Goal: Find specific page/section: Find specific page/section

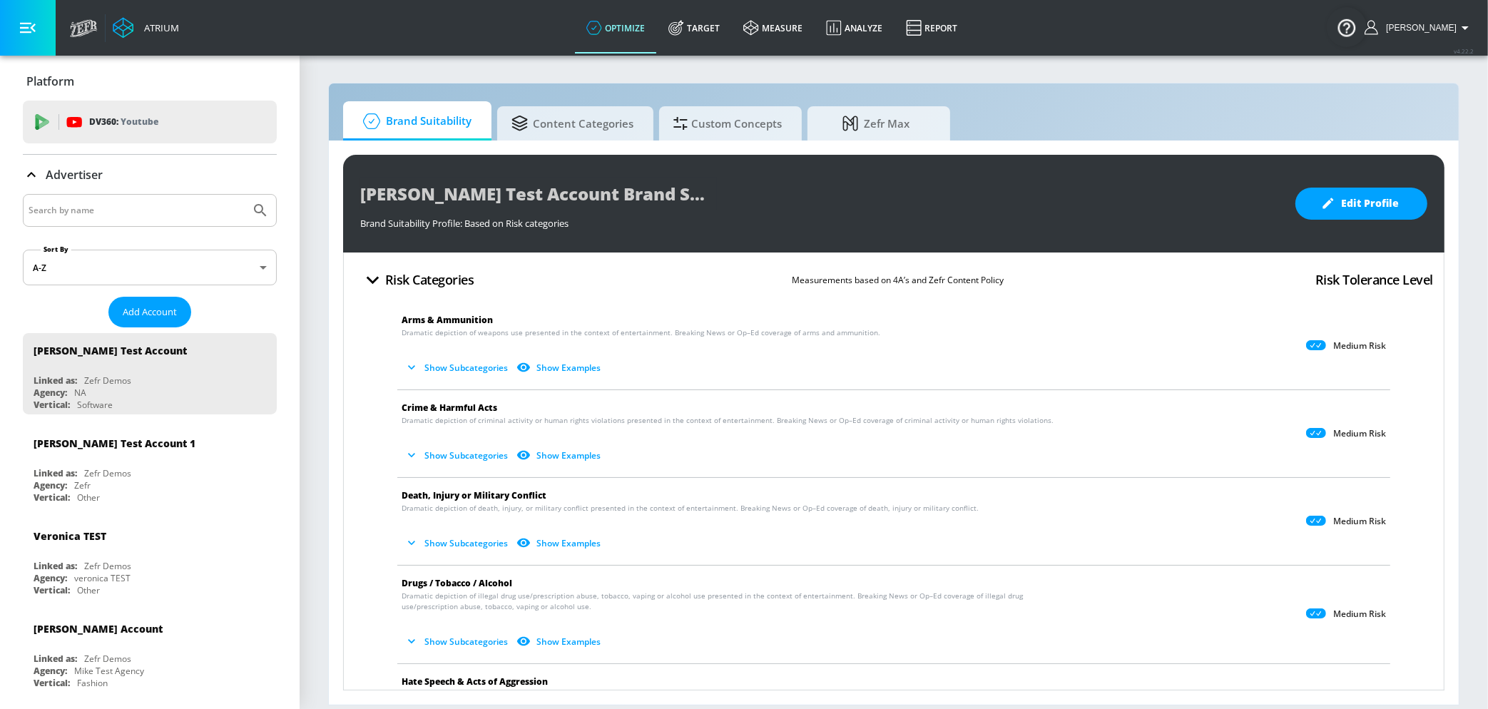
click at [141, 205] on input "Search by name" at bounding box center [137, 210] width 216 height 19
paste input "Disney Studios_NA_CA_Meta"
click at [254, 207] on icon "Submit Search" at bounding box center [260, 210] width 17 height 17
click at [258, 210] on icon "Submit Search" at bounding box center [260, 210] width 17 height 17
click at [178, 223] on div "Disney Studios_NA_CA_Meta" at bounding box center [150, 210] width 254 height 33
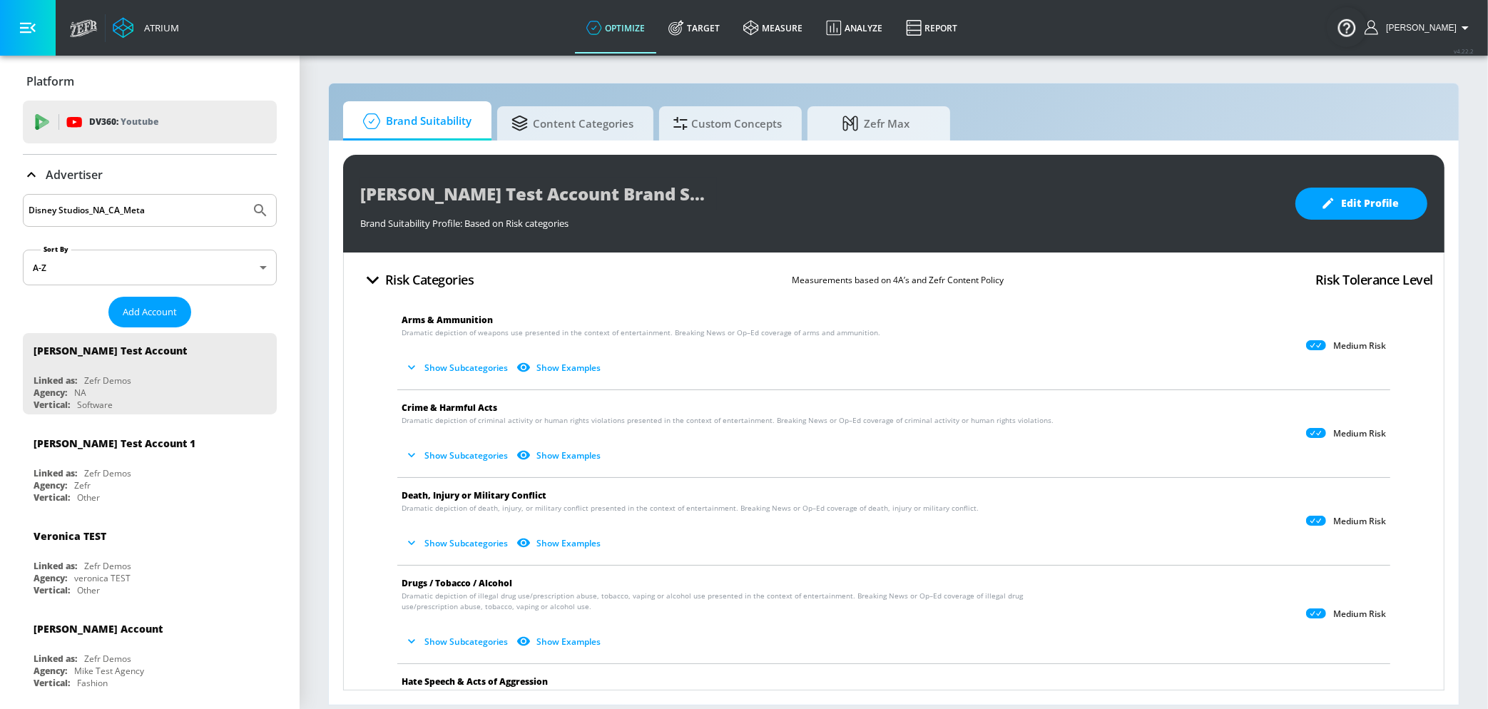
click at [172, 209] on input "Disney Studios_NA_CA_Meta" at bounding box center [137, 210] width 216 height 19
click at [265, 215] on icon "Submit Search" at bounding box center [260, 210] width 17 height 17
drag, startPoint x: 149, startPoint y: 208, endPoint x: 91, endPoint y: 206, distance: 58.5
click at [91, 206] on input "Disney Studios_NA_CA_Meta" at bounding box center [137, 210] width 216 height 19
click at [245, 195] on button "Submit Search" at bounding box center [260, 210] width 31 height 31
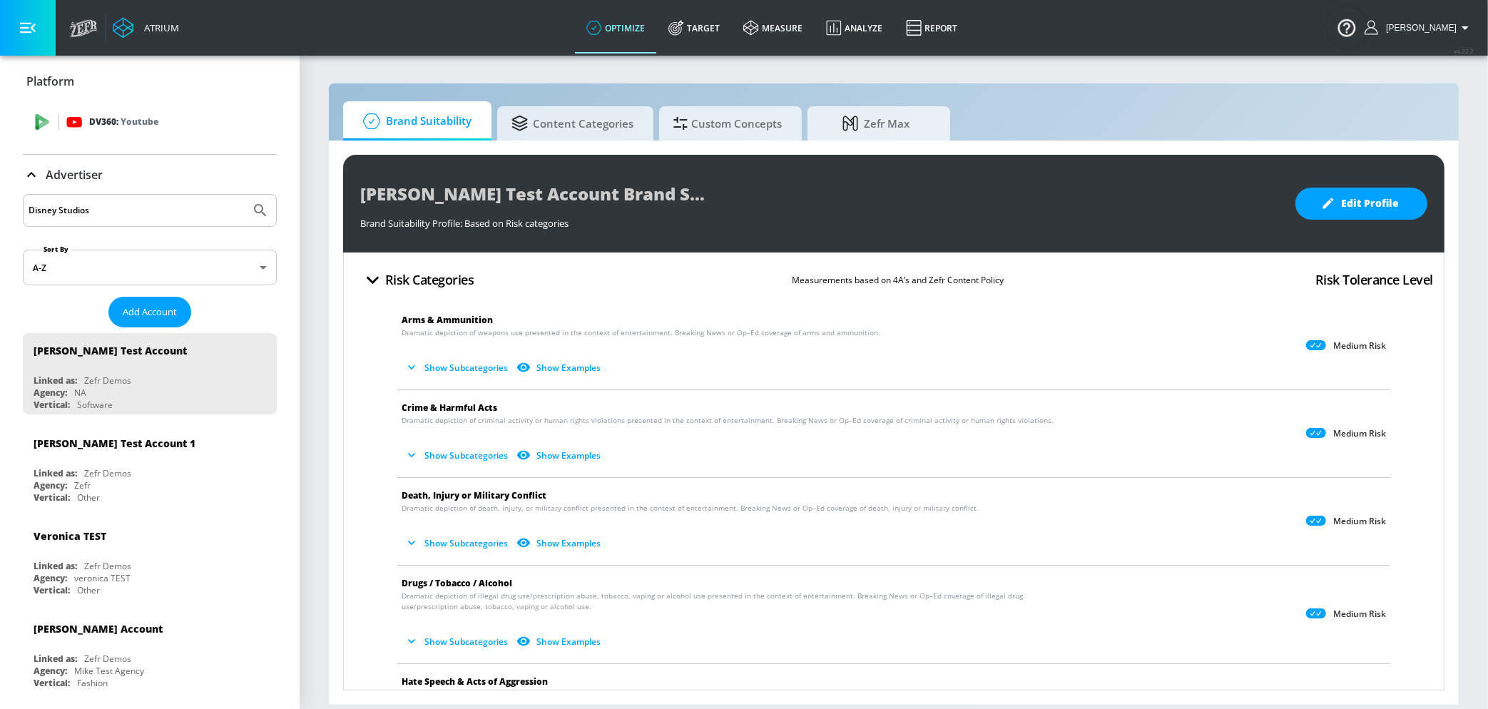
click at [143, 113] on div "DV360: Youtube" at bounding box center [150, 122] width 254 height 43
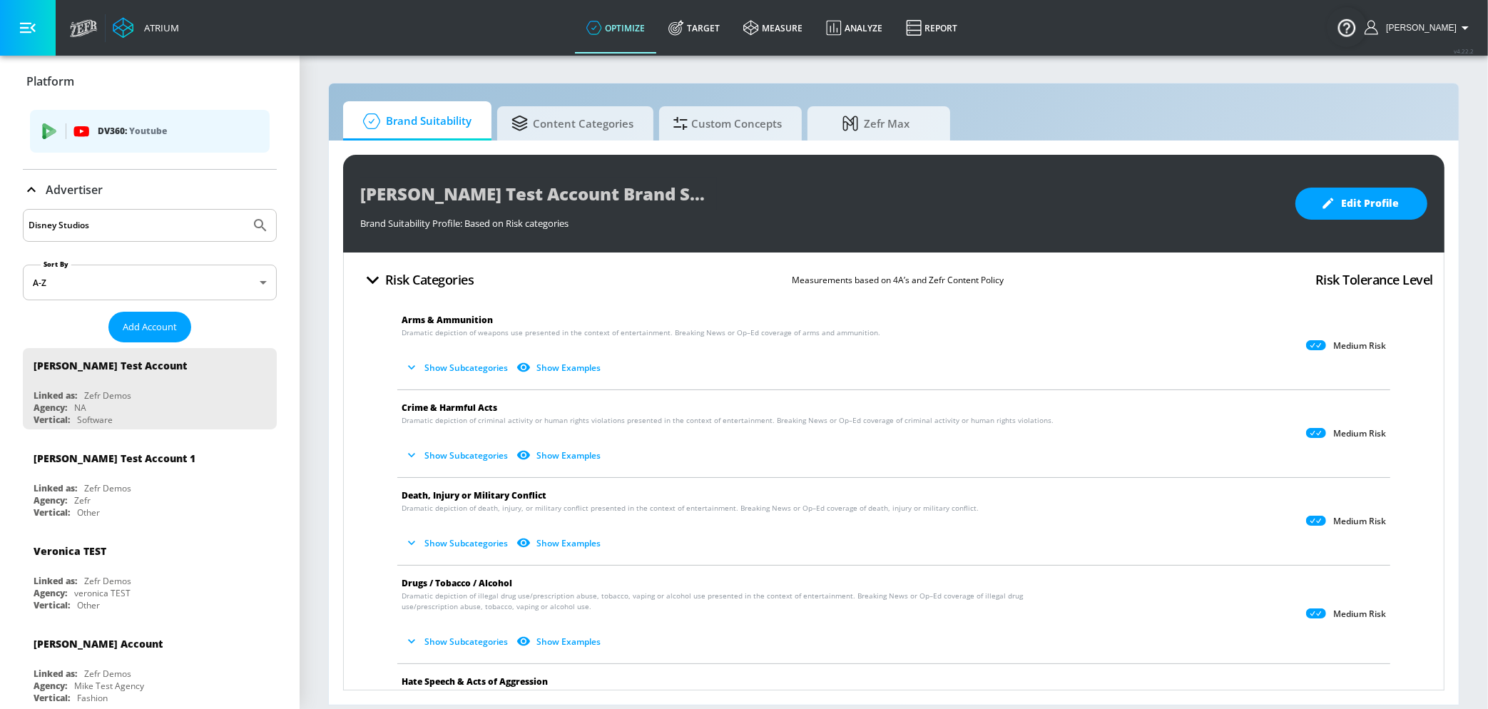
click at [140, 136] on p "Youtube" at bounding box center [148, 130] width 38 height 15
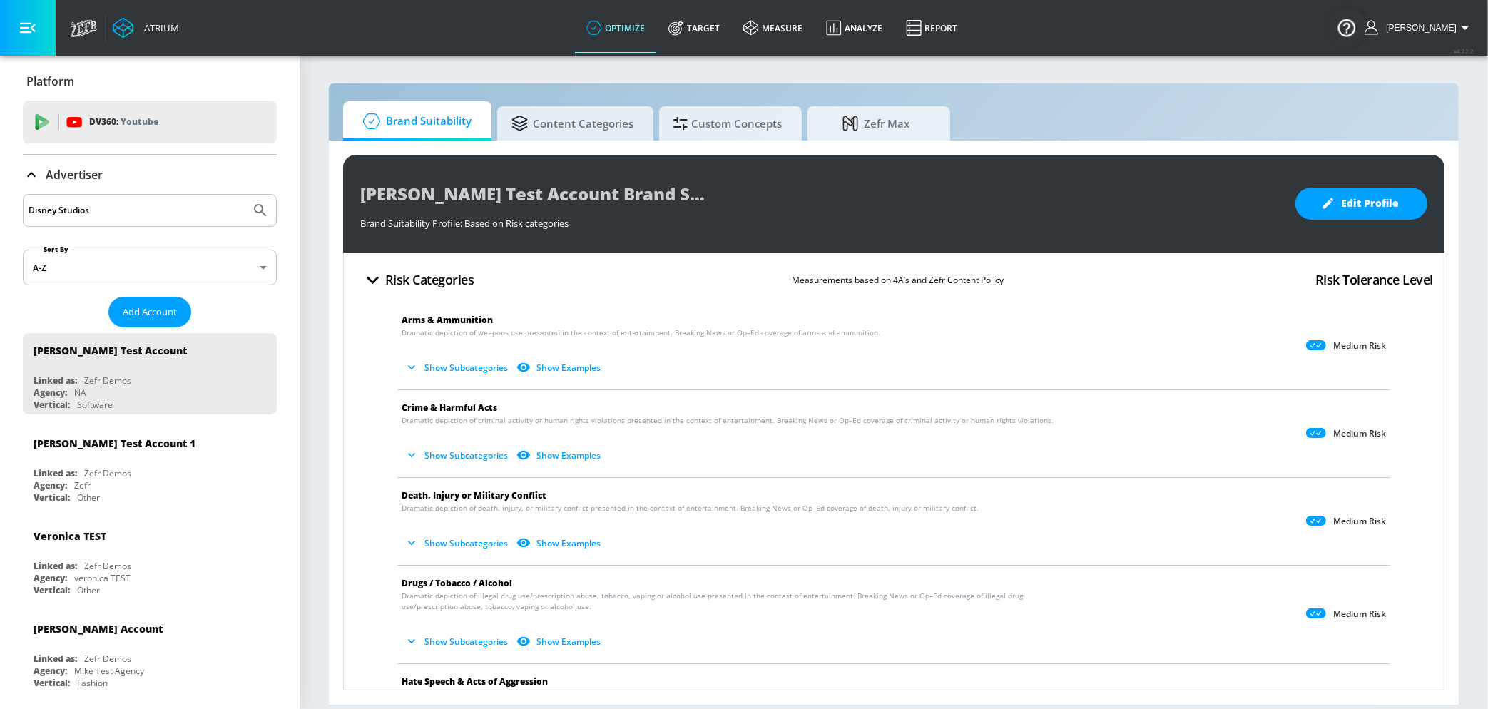
click at [35, 176] on icon at bounding box center [31, 174] width 17 height 17
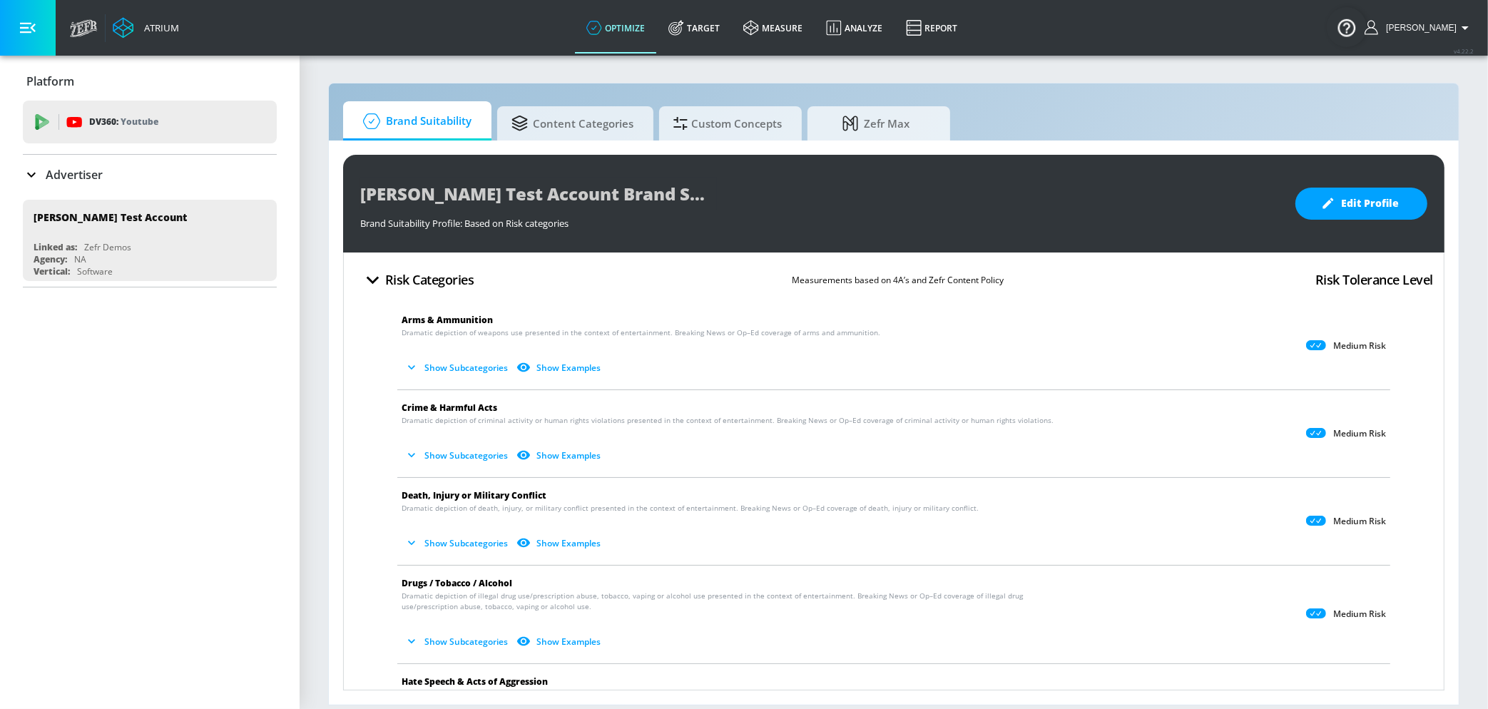
click at [82, 205] on input "Disney Studios" at bounding box center [137, 210] width 216 height 19
click at [183, 185] on div "Advertiser" at bounding box center [150, 175] width 254 height 40
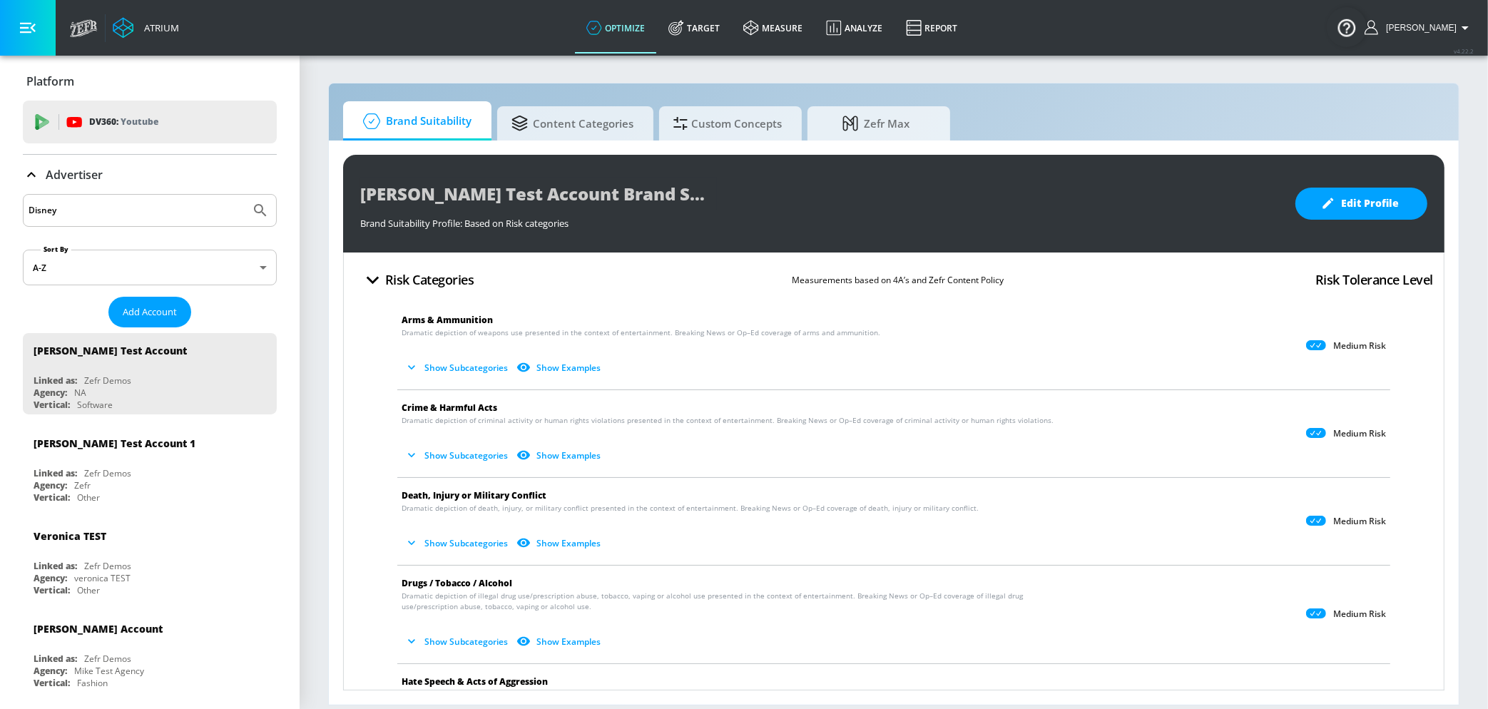
click at [265, 208] on icon "Submit Search" at bounding box center [260, 210] width 17 height 17
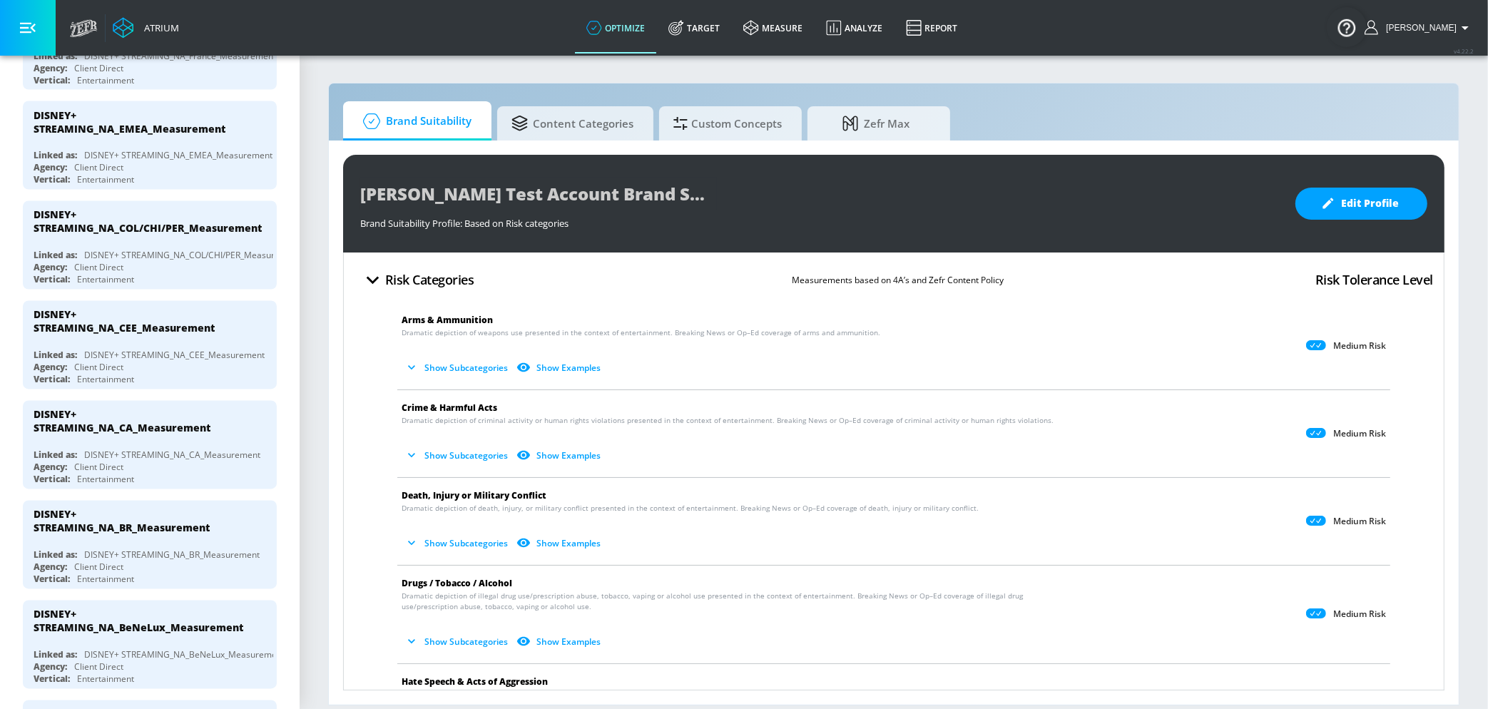
scroll to position [2868, 0]
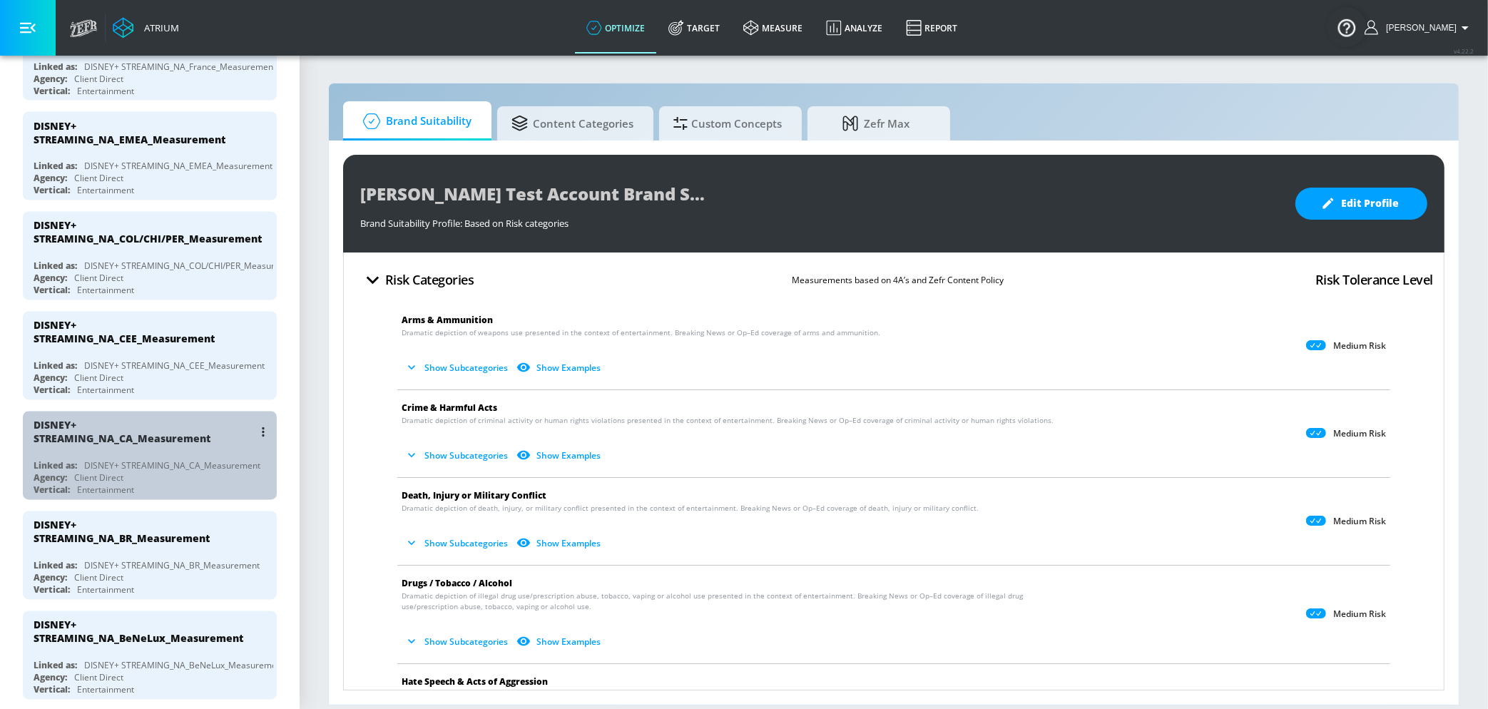
click at [194, 422] on div "DISNEY+ STREAMING_NA_CA_Measurement" at bounding box center [144, 432] width 220 height 27
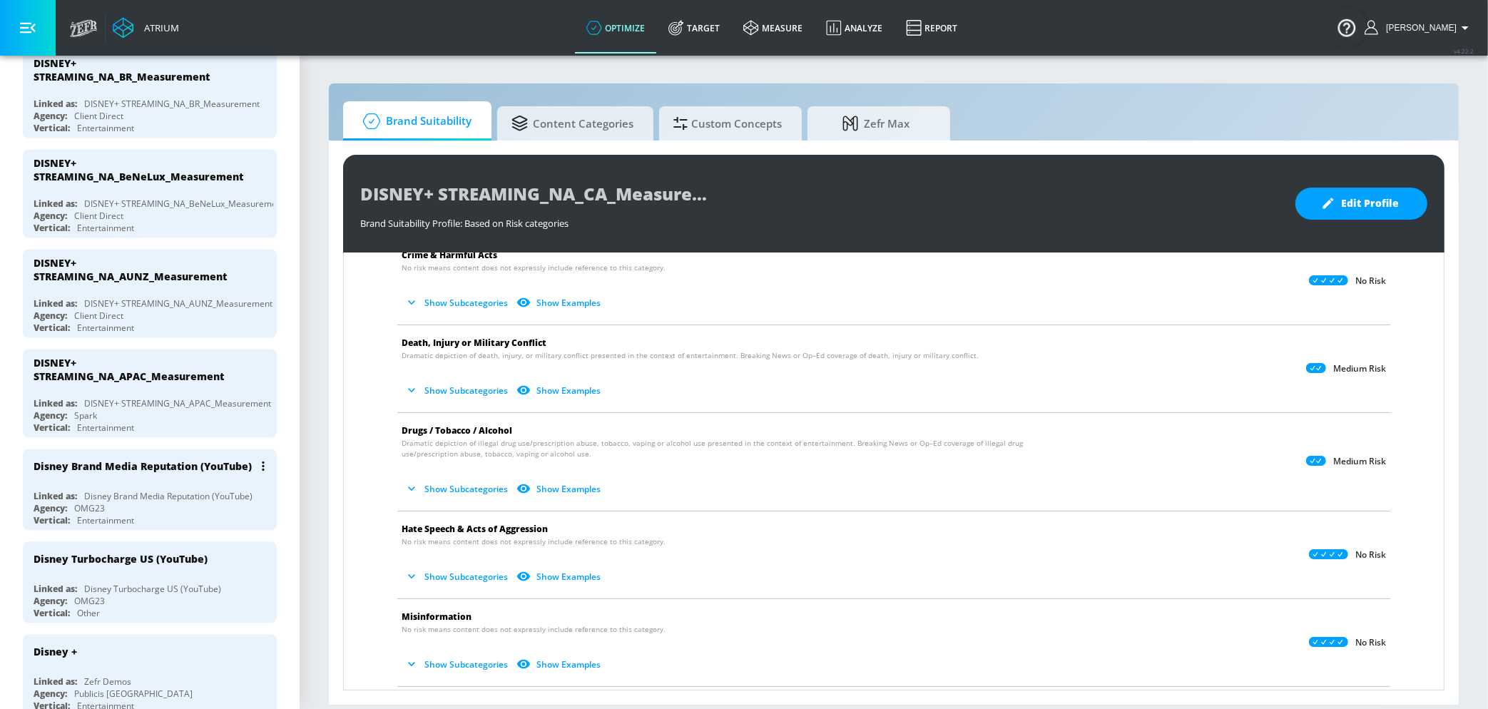
scroll to position [3223, 0]
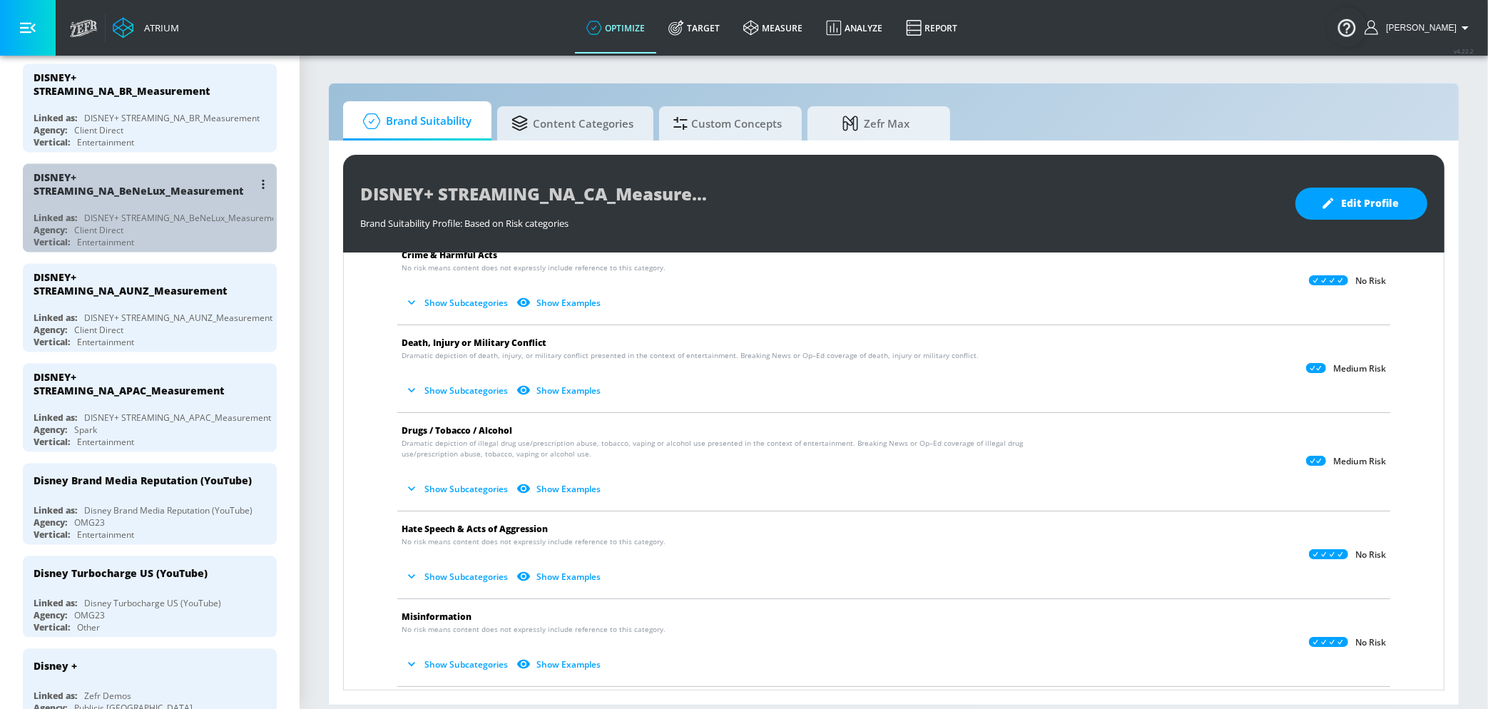
click at [128, 230] on div "Agency: Client Direct" at bounding box center [154, 230] width 240 height 12
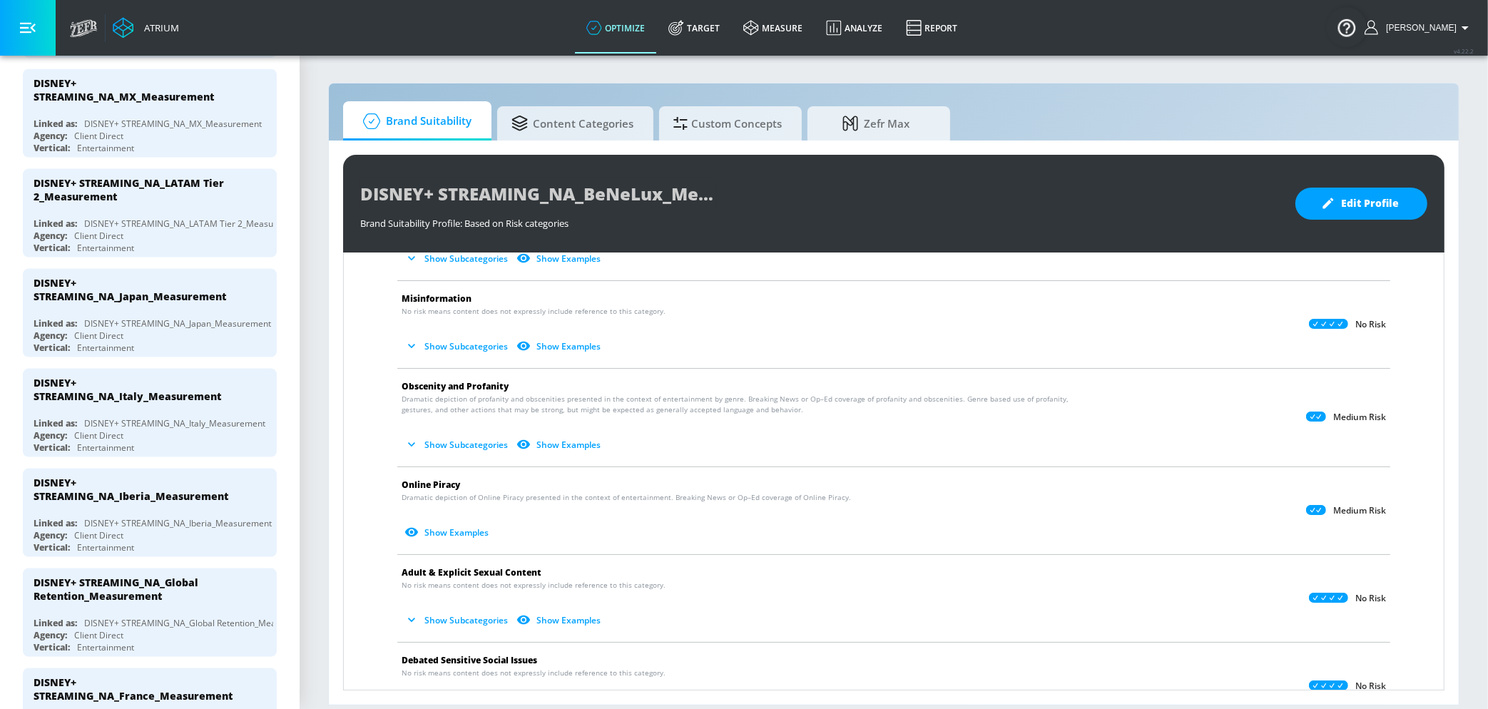
scroll to position [2132, 0]
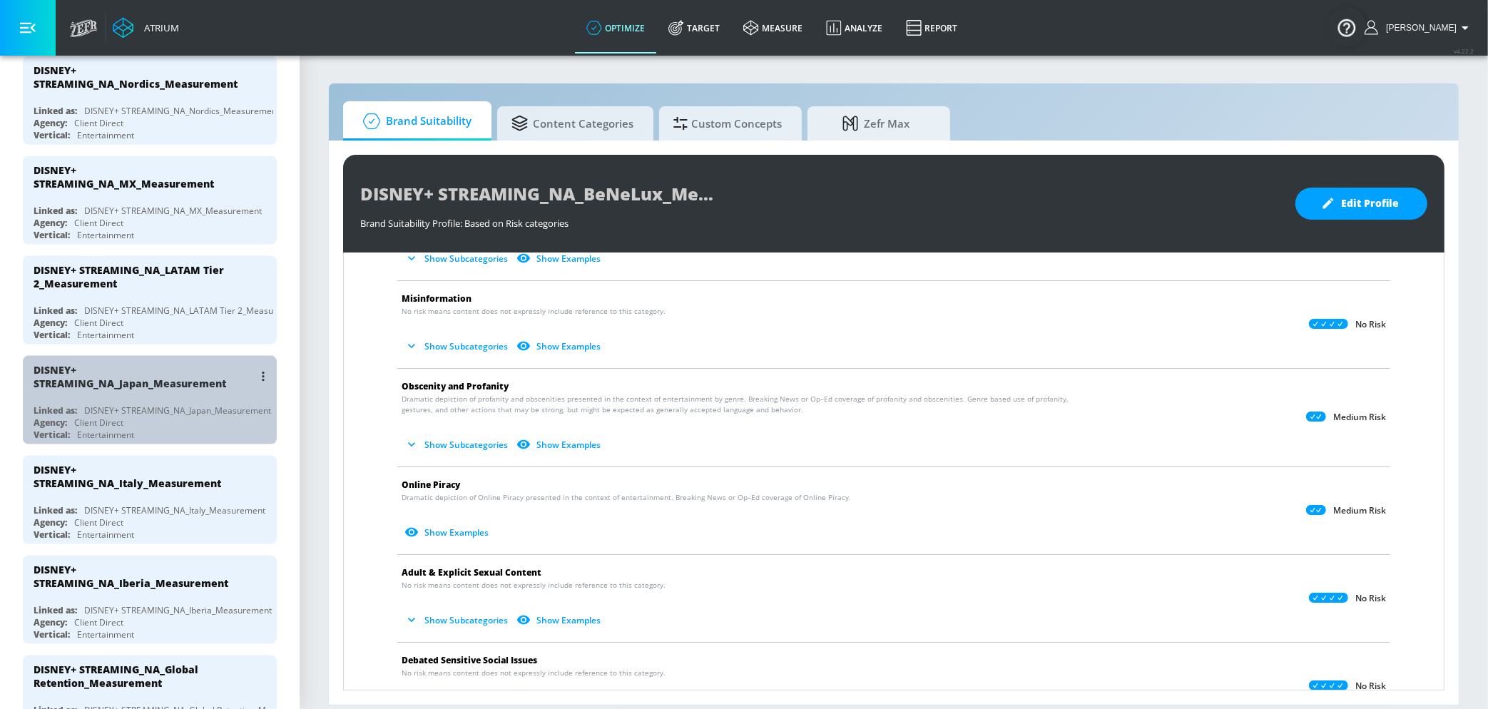
click at [164, 377] on div "DISNEY+ STREAMING_NA_Japan_Measurement" at bounding box center [144, 376] width 220 height 27
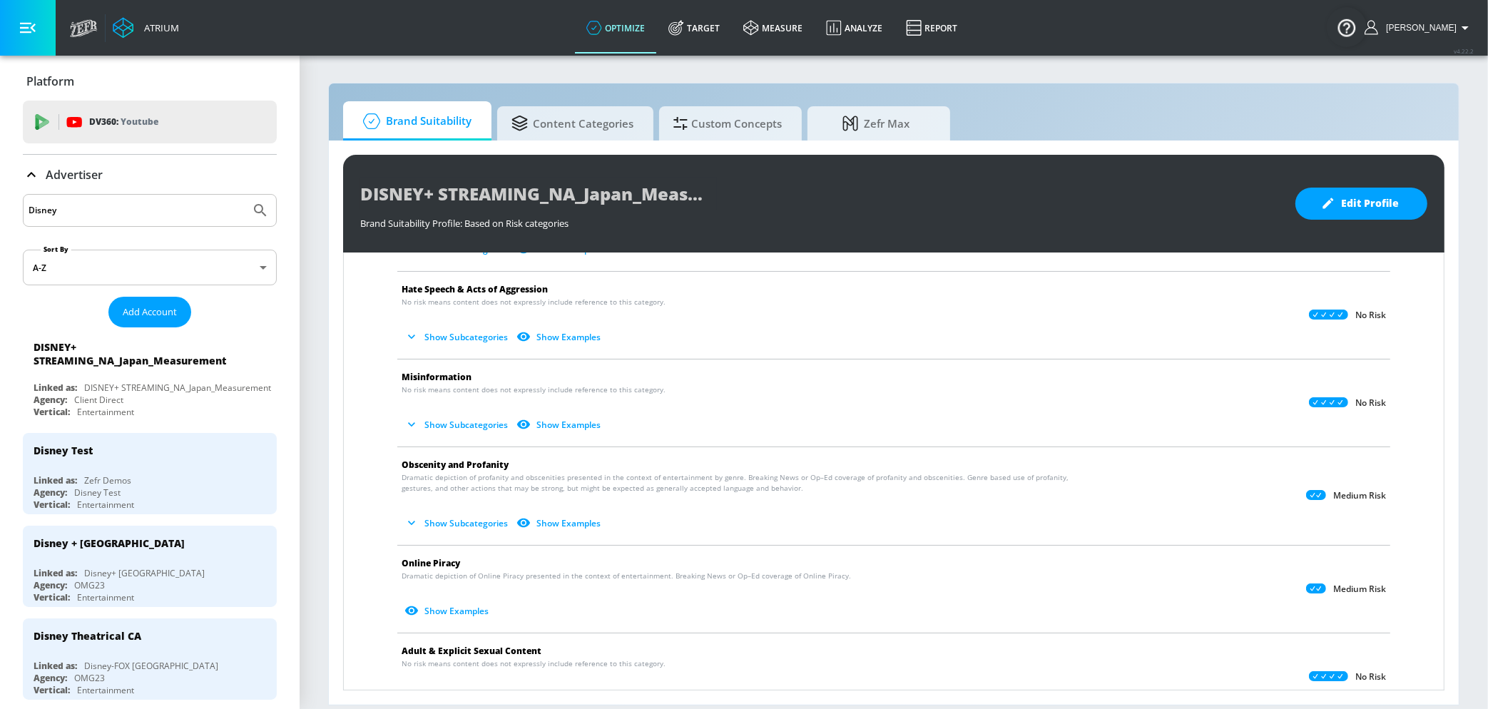
click at [196, 222] on div "Disney" at bounding box center [150, 210] width 254 height 33
click at [196, 215] on input "Disney" at bounding box center [137, 210] width 216 height 19
paste input "912171350324117"
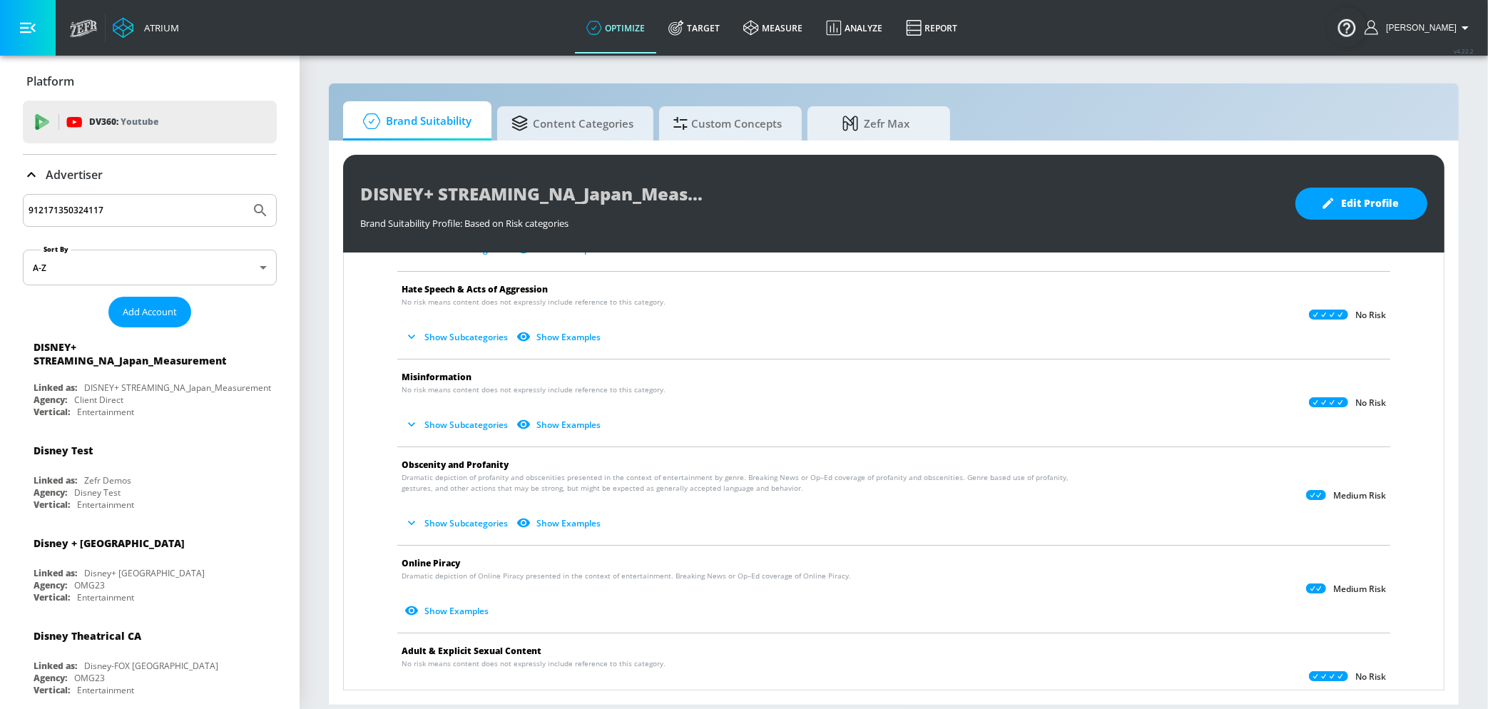
click at [262, 208] on icon "Submit Search" at bounding box center [260, 210] width 12 height 12
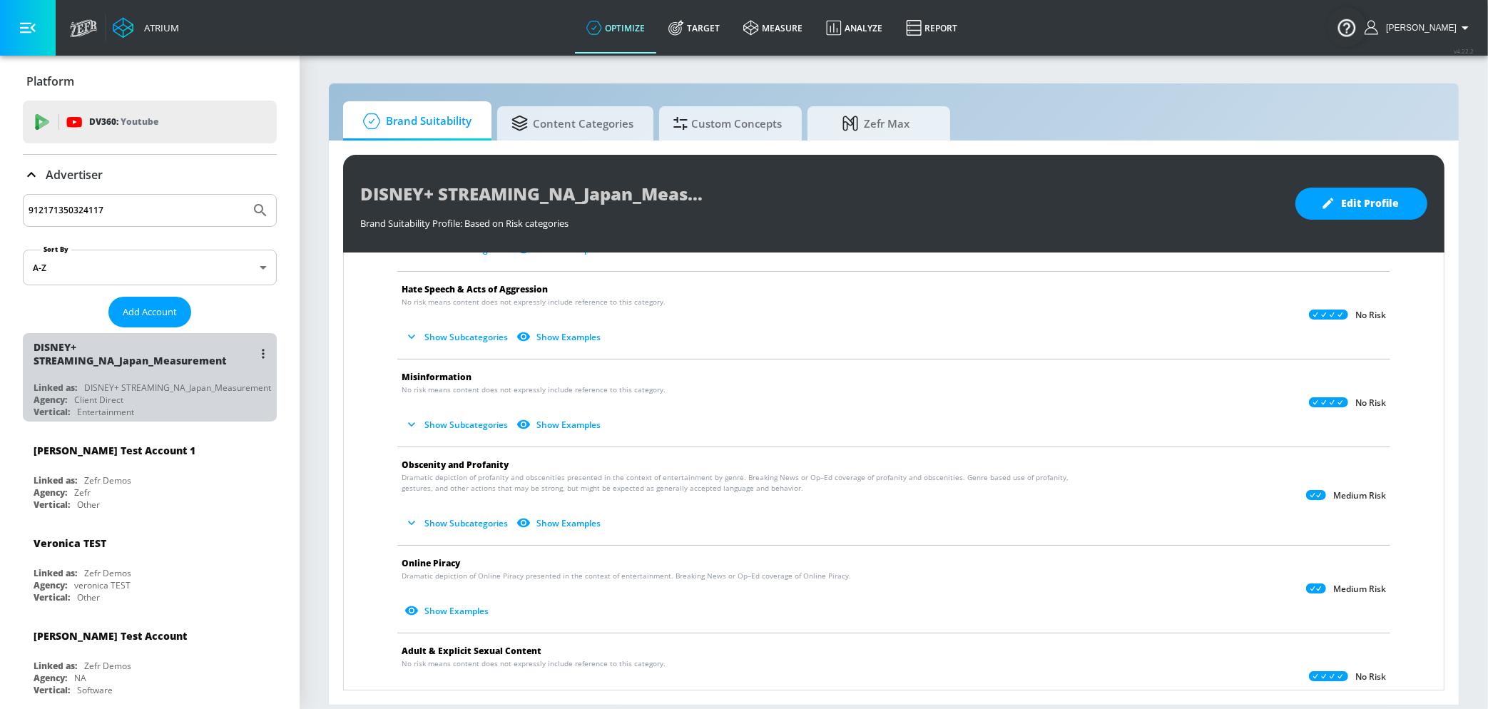
click at [195, 392] on div "DISNEY+ STREAMING_NA_Japan_Measurement" at bounding box center [177, 388] width 187 height 12
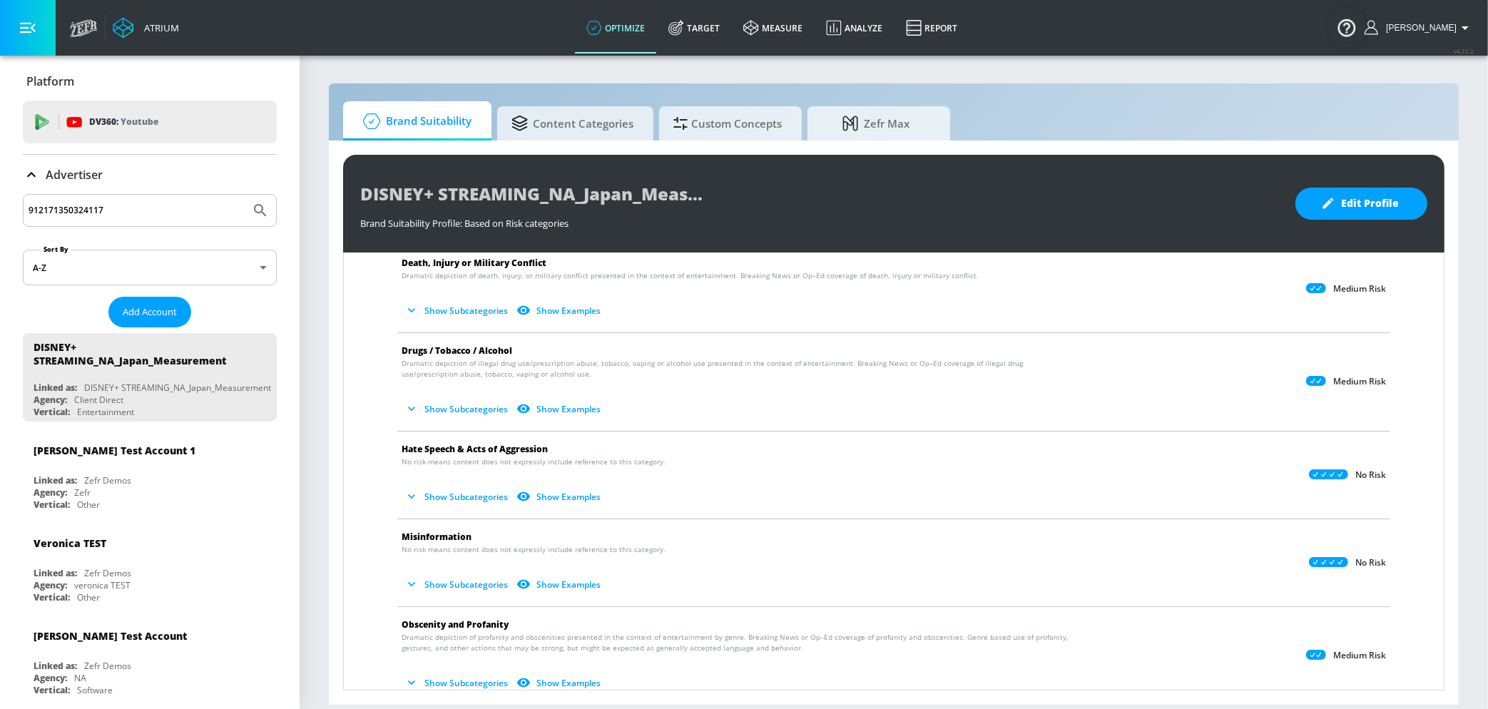
scroll to position [248, 0]
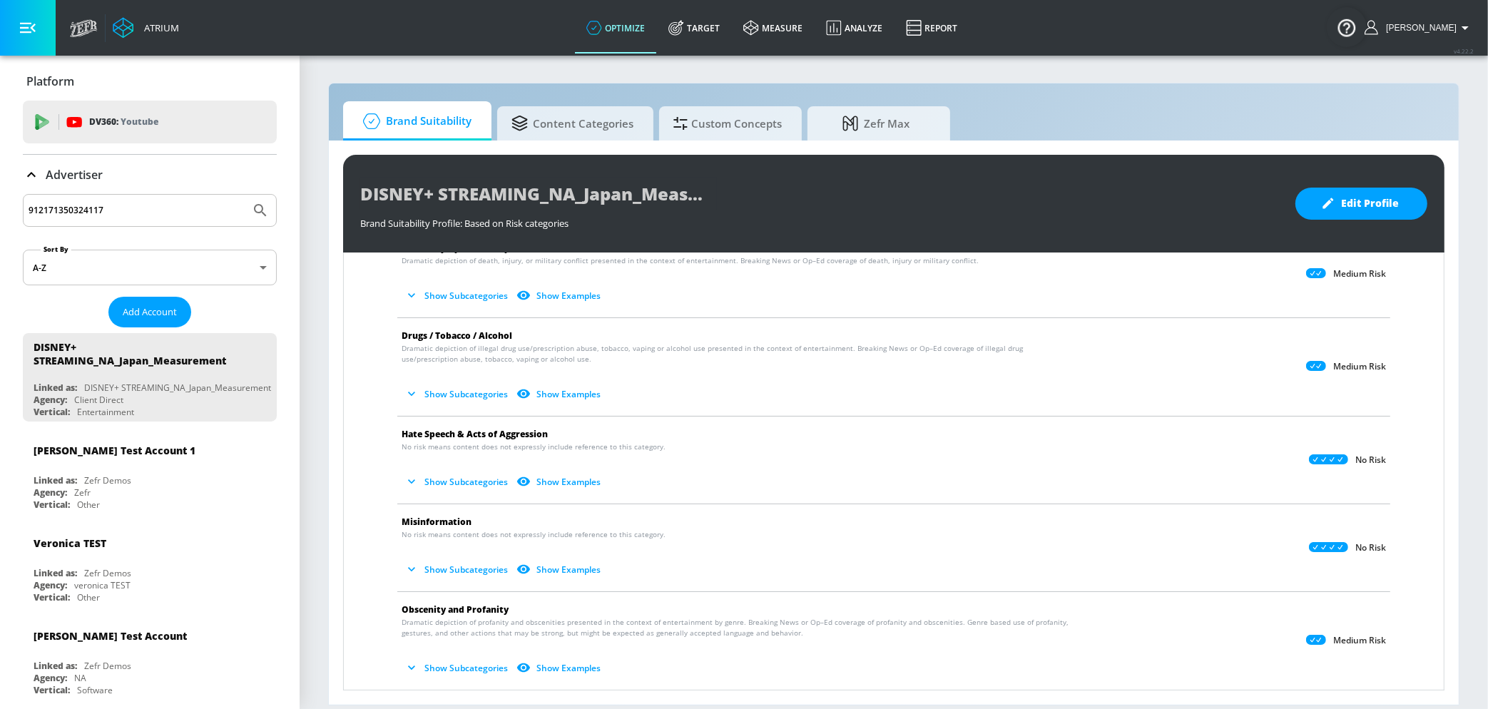
click at [1480, 267] on section "Brand Suitability Content Categories Custom Concepts Zefr Max DISNEY+ STREAMING…" at bounding box center [894, 381] width 1189 height 655
click at [83, 205] on input "912171350324117" at bounding box center [137, 210] width 216 height 19
paste input "389295303518956"
click at [262, 213] on icon "Submit Search" at bounding box center [260, 210] width 17 height 17
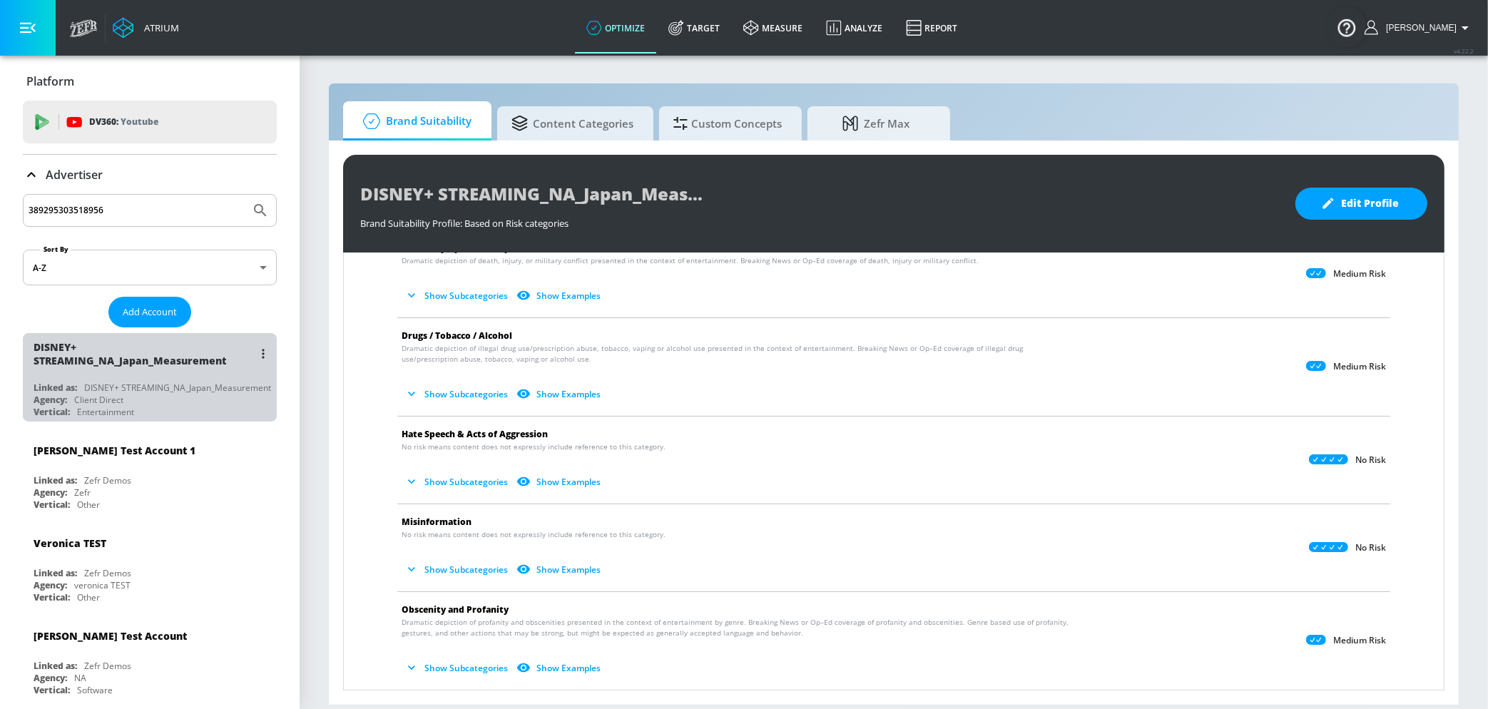
click at [208, 395] on div "Agency: Client Direct" at bounding box center [154, 400] width 240 height 12
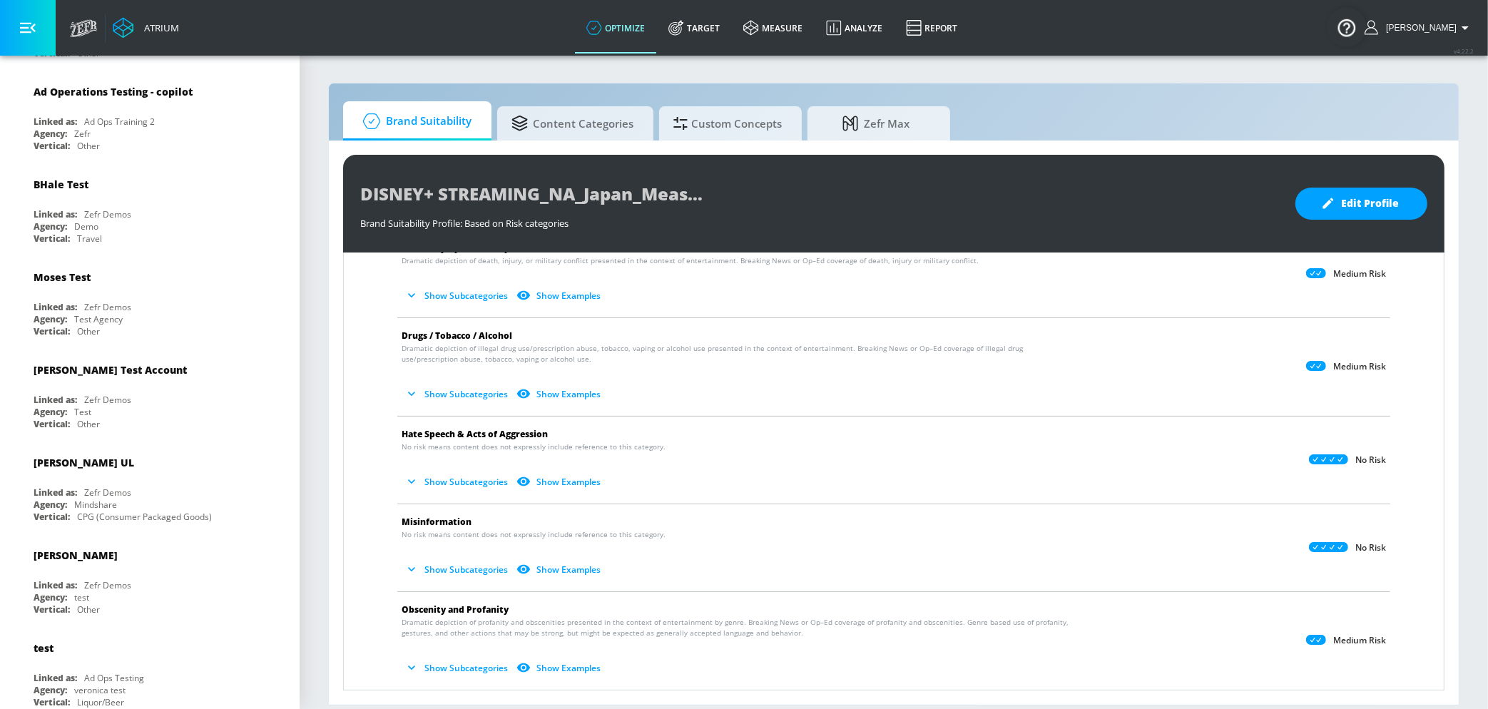
scroll to position [0, 0]
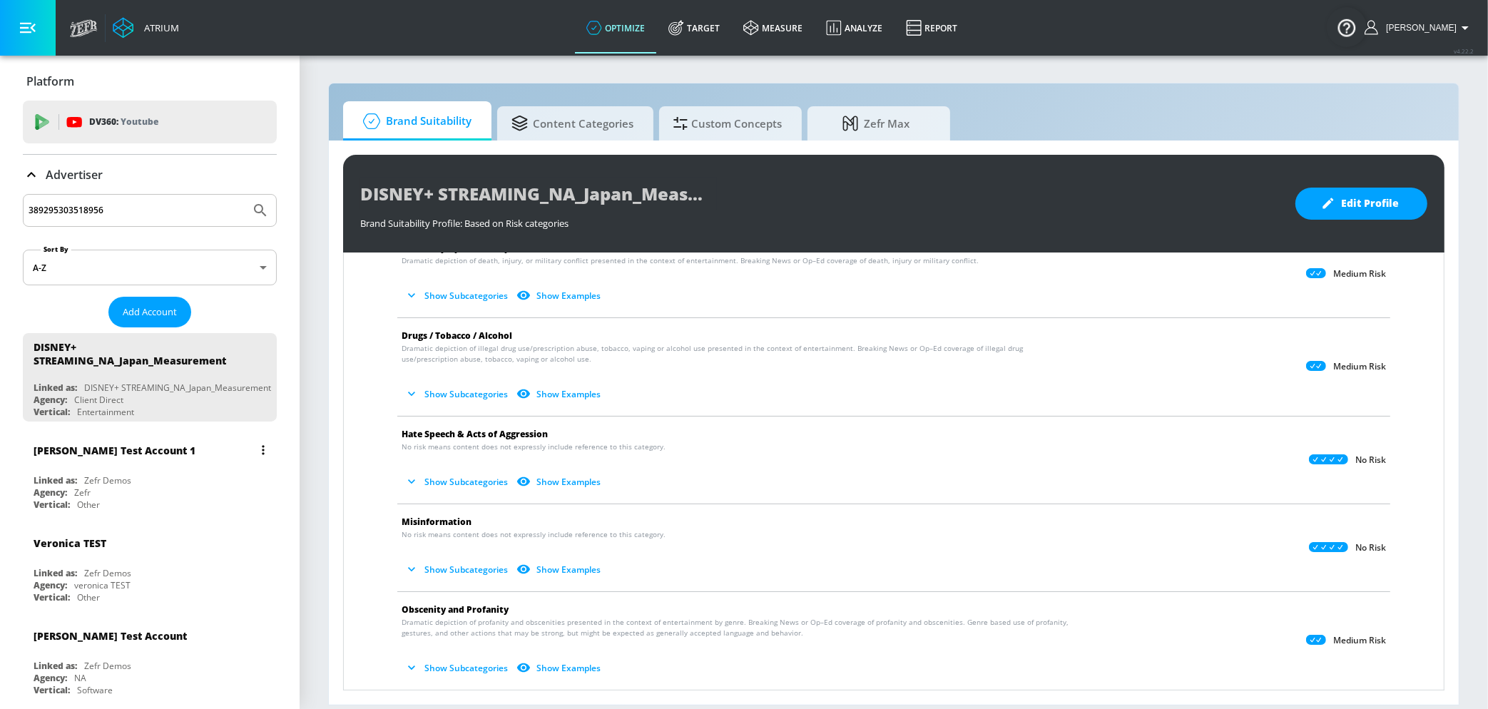
click at [166, 442] on div "[PERSON_NAME] Test Account 1" at bounding box center [154, 450] width 240 height 34
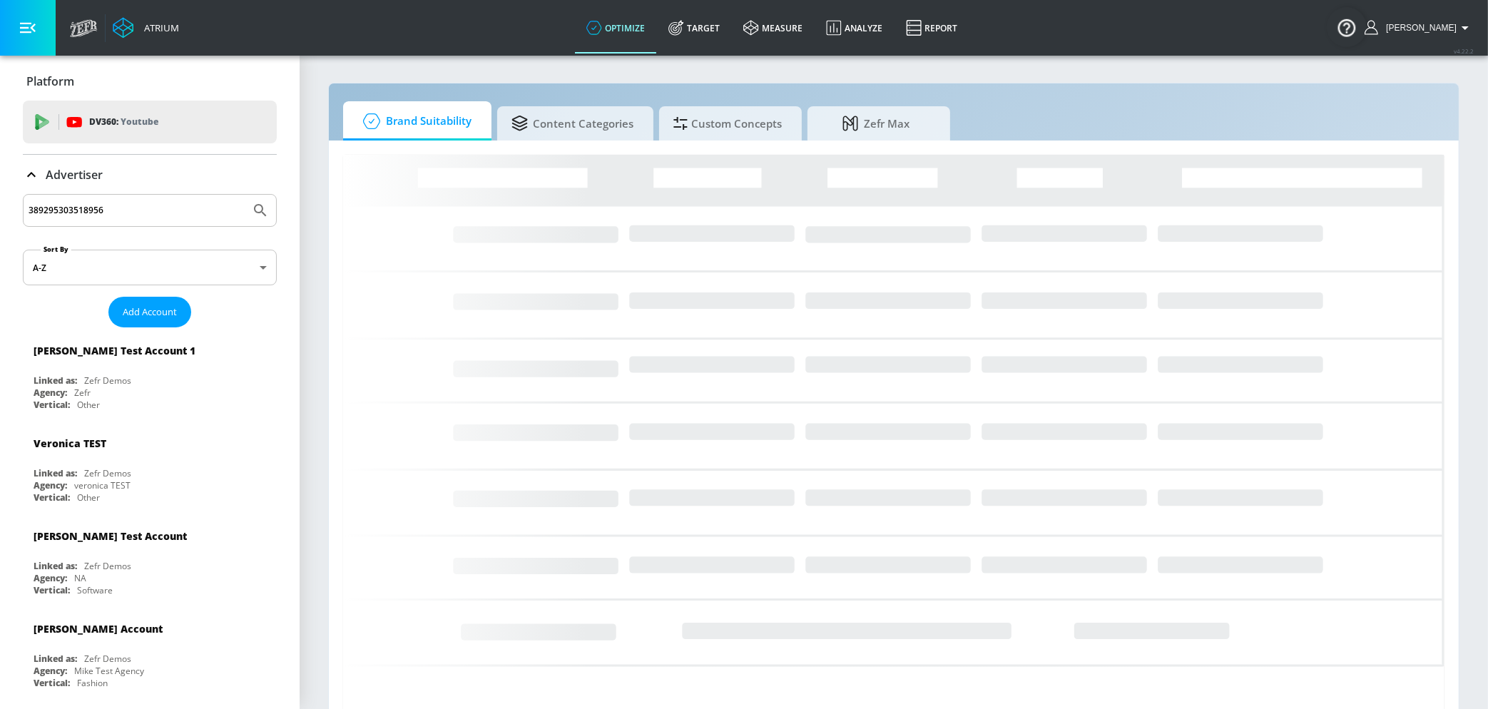
click at [104, 210] on input "389295303518956" at bounding box center [137, 210] width 216 height 19
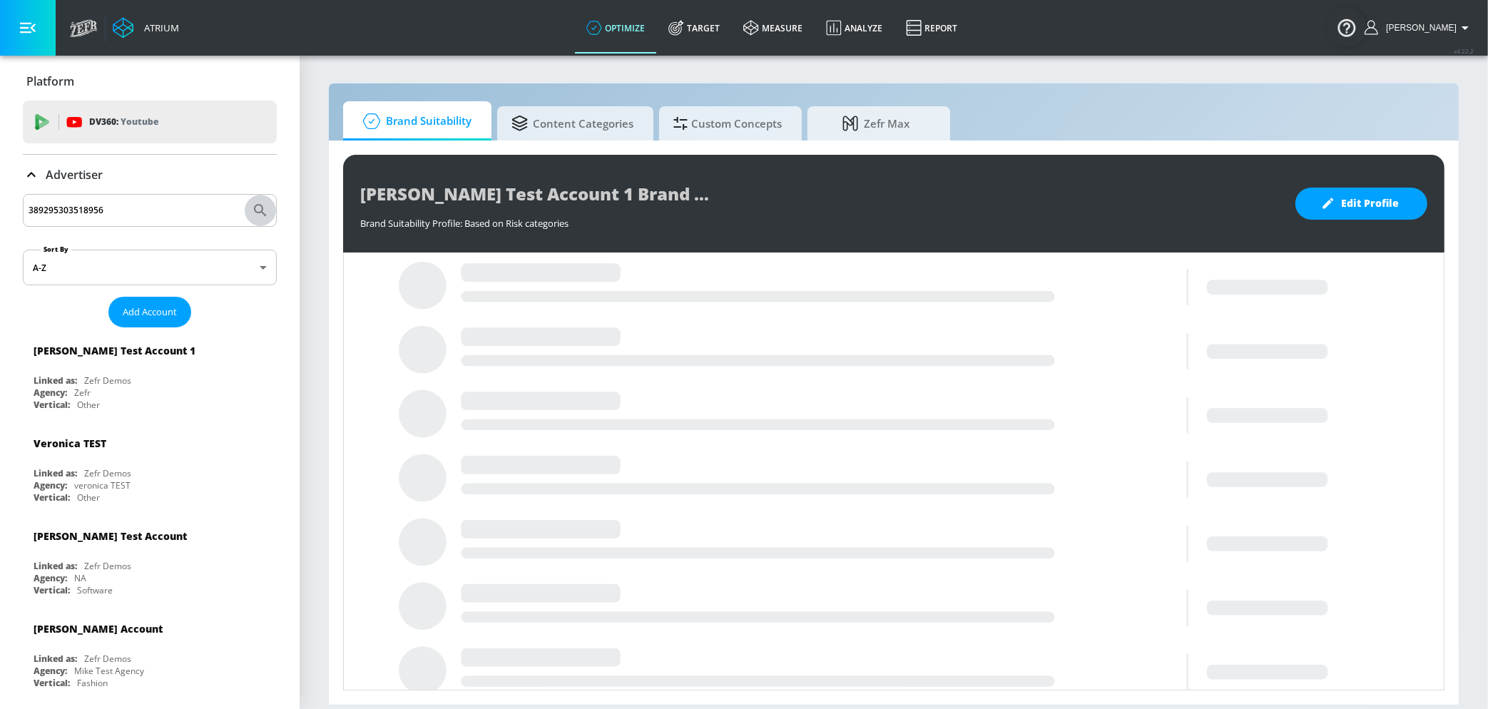
click at [268, 215] on icon "Submit Search" at bounding box center [260, 210] width 17 height 17
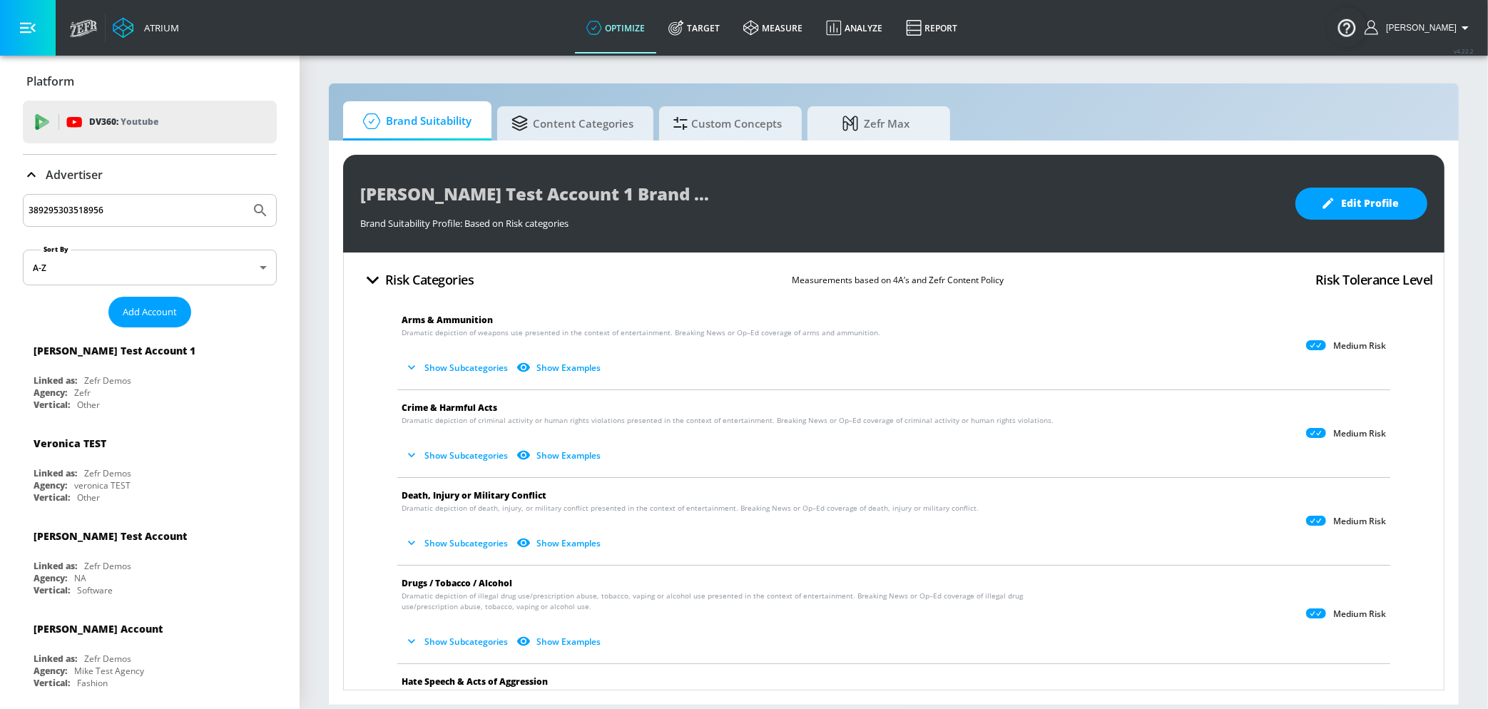
click at [155, 213] on input "389295303518956" at bounding box center [137, 210] width 216 height 19
paste input "DISNEY+ STREAMING_NA_Nordics_Measurement"
click at [258, 213] on icon "Submit Search" at bounding box center [260, 210] width 17 height 17
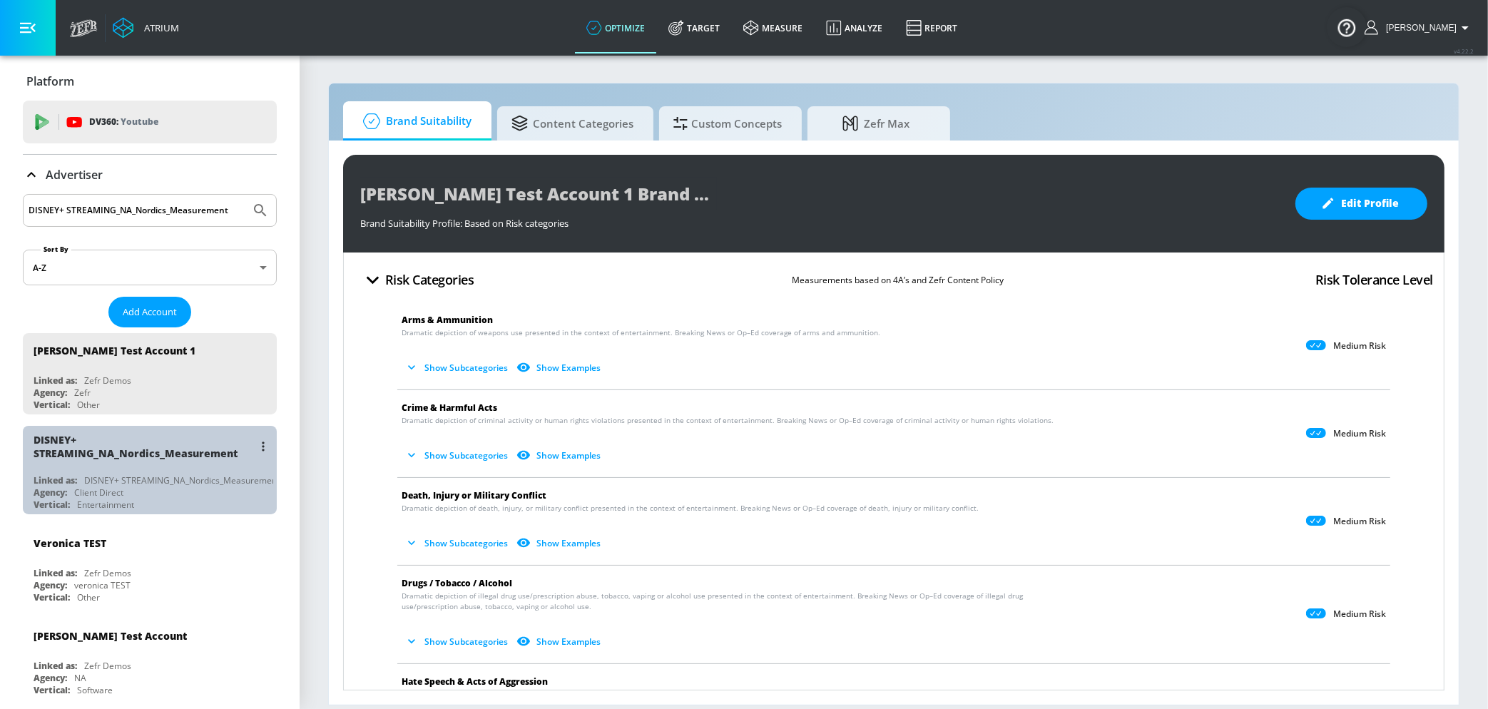
click at [199, 472] on div "DISNEY+ STREAMING_NA_Nordics_Measurement Linked as: DISNEY+ STREAMING_NA_Nordic…" at bounding box center [150, 470] width 254 height 88
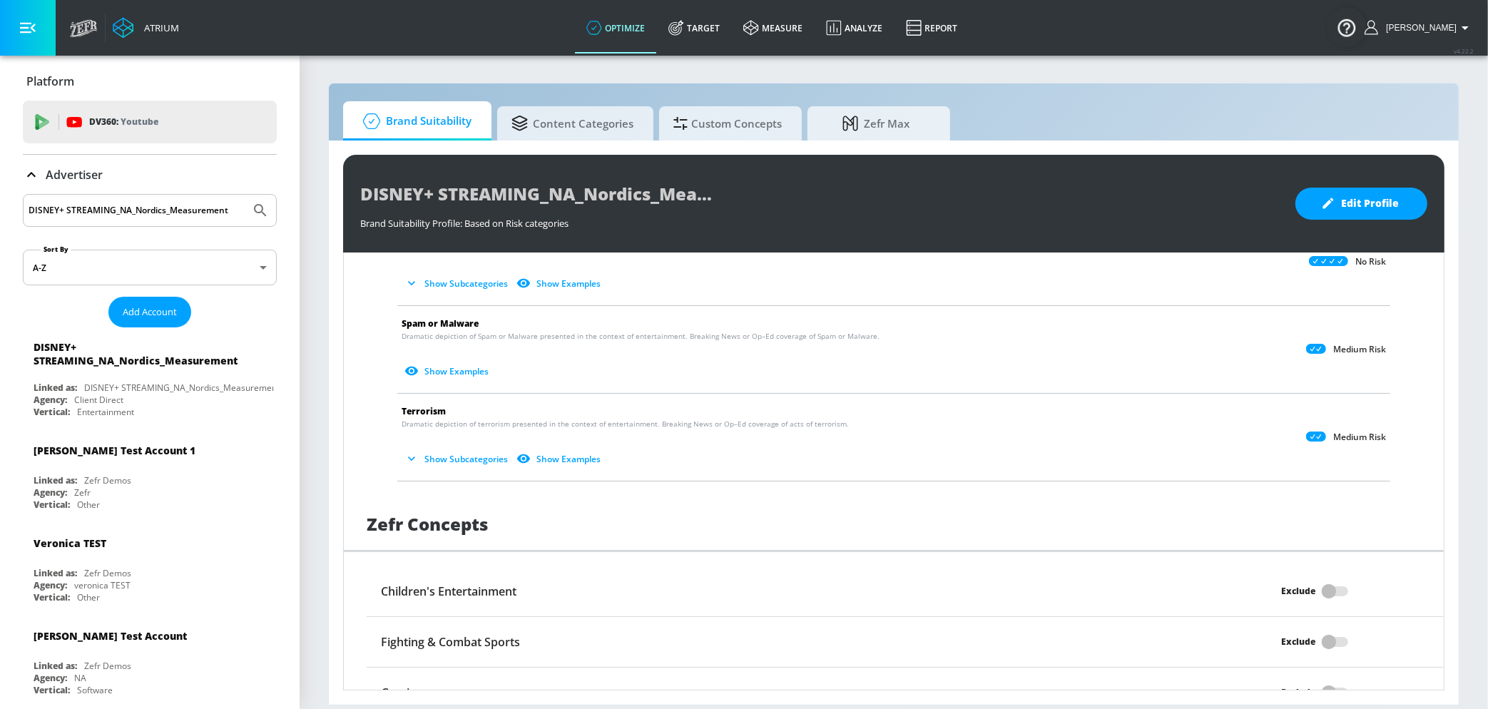
scroll to position [898, 0]
click at [217, 218] on input "DISNEY+ STREAMING_NA_Nordics_Measurement" at bounding box center [137, 210] width 216 height 19
paste input "CEE"
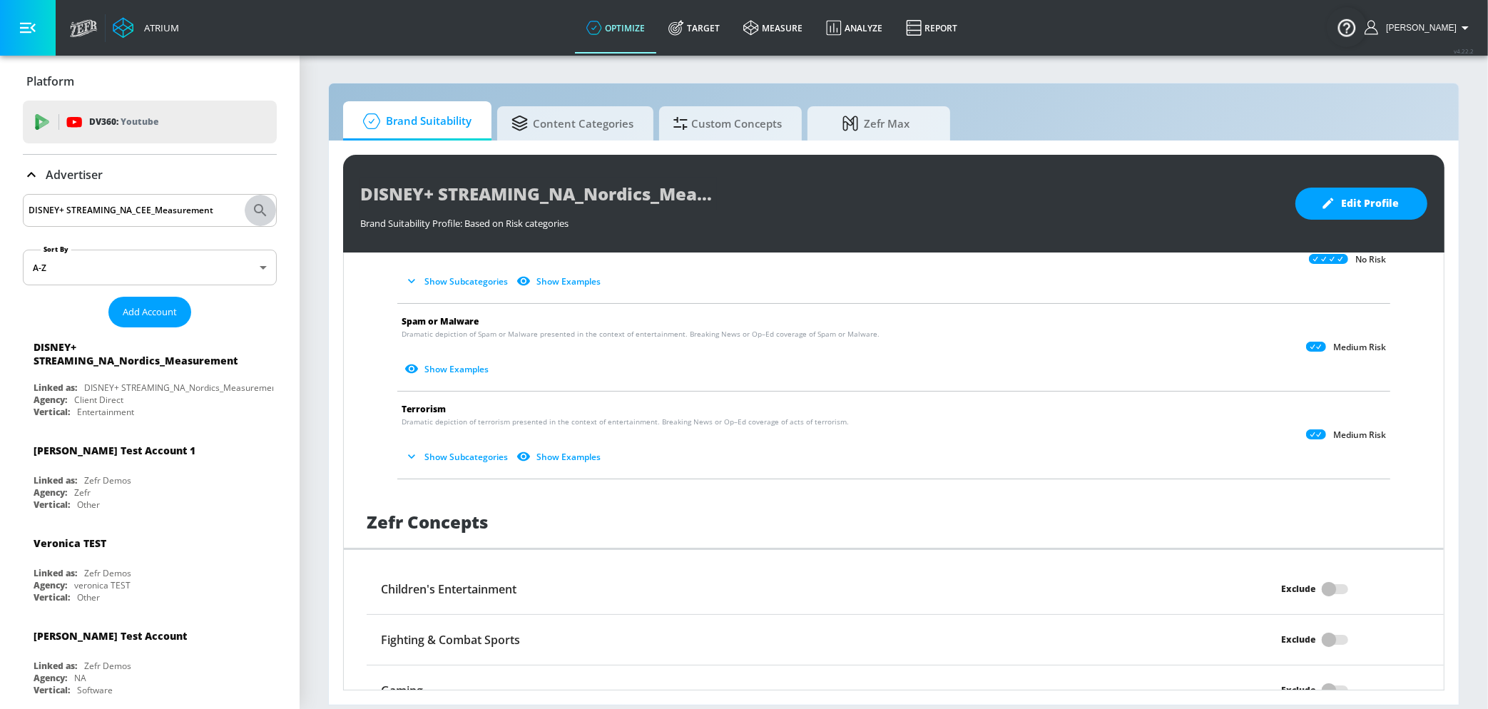
click at [255, 208] on icon "Submit Search" at bounding box center [260, 210] width 12 height 12
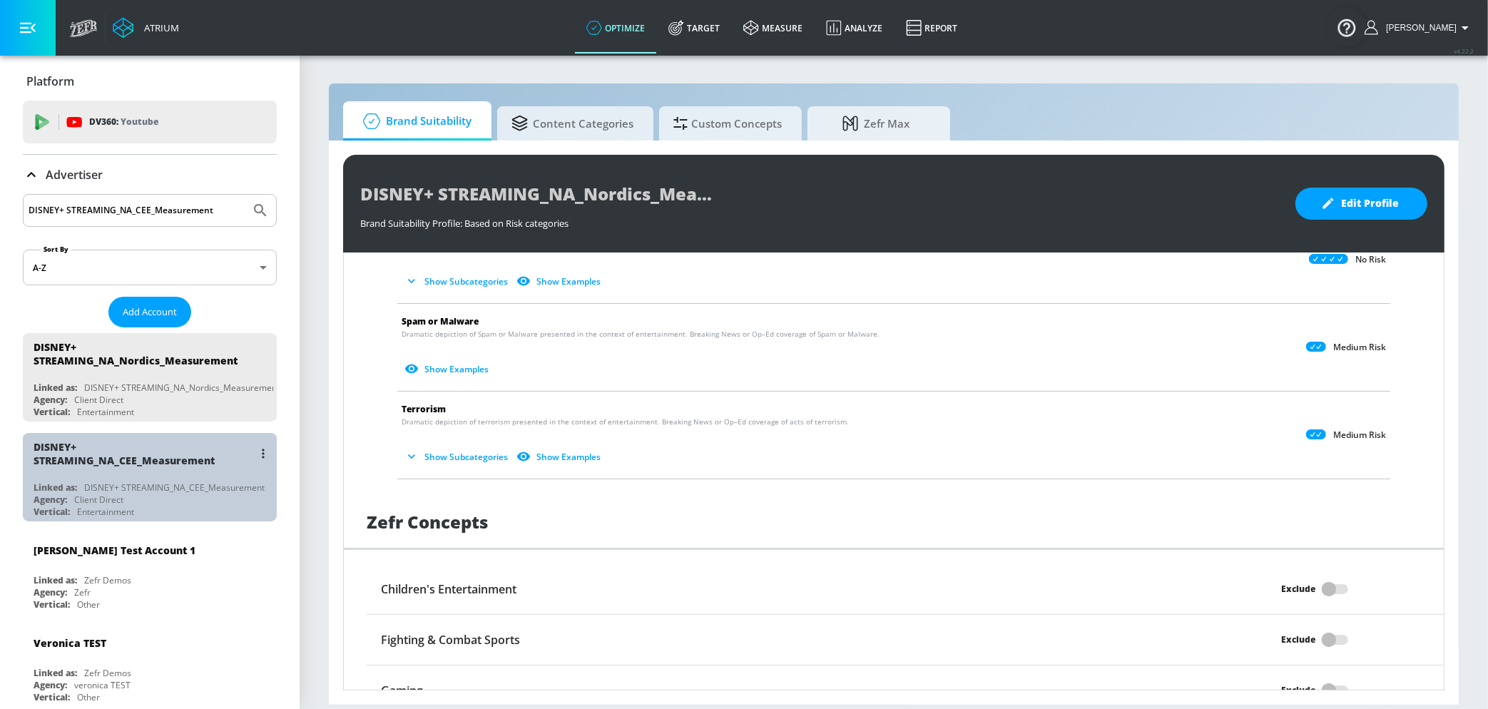
click at [217, 476] on div "DISNEY+ STREAMING_NA_CEE_Measurement Linked as: DISNEY+ STREAMING_NA_CEE_Measur…" at bounding box center [150, 477] width 254 height 88
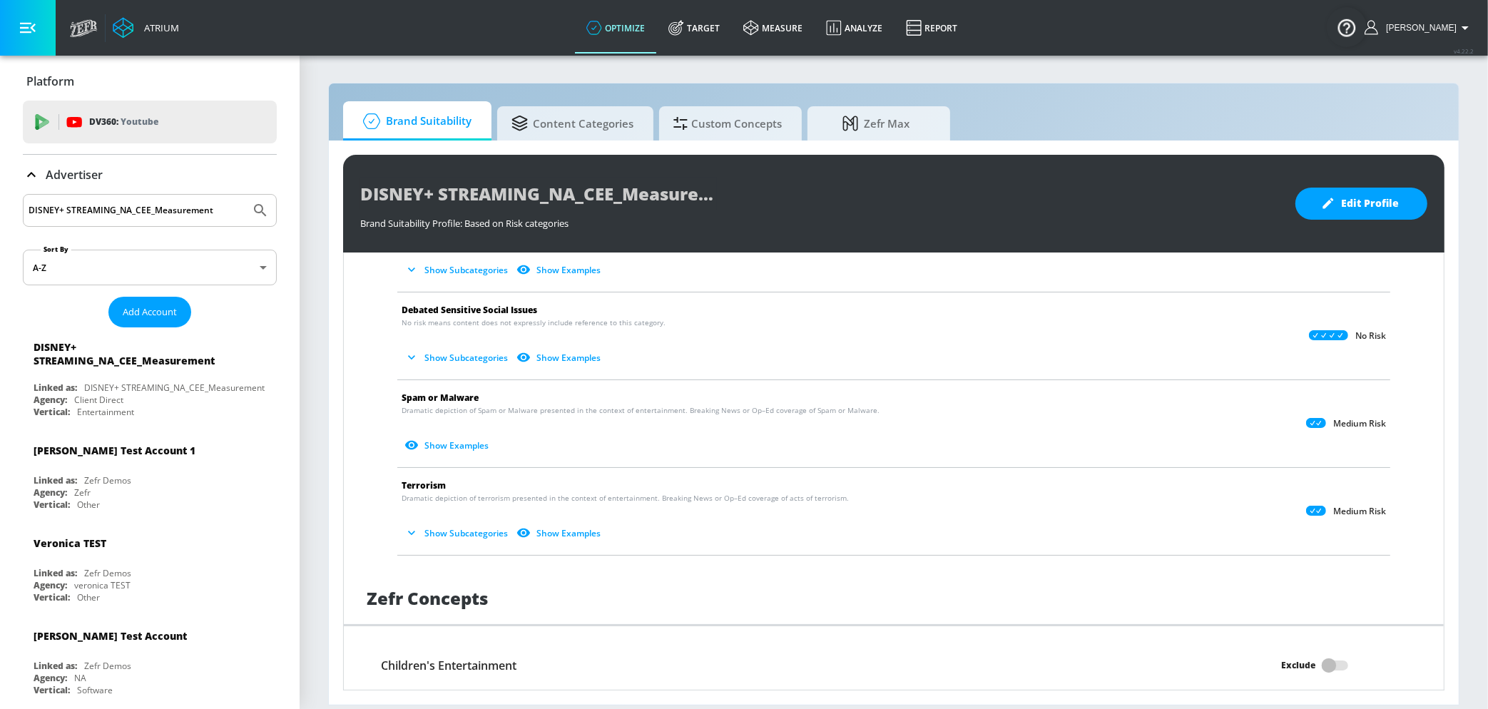
scroll to position [826, 0]
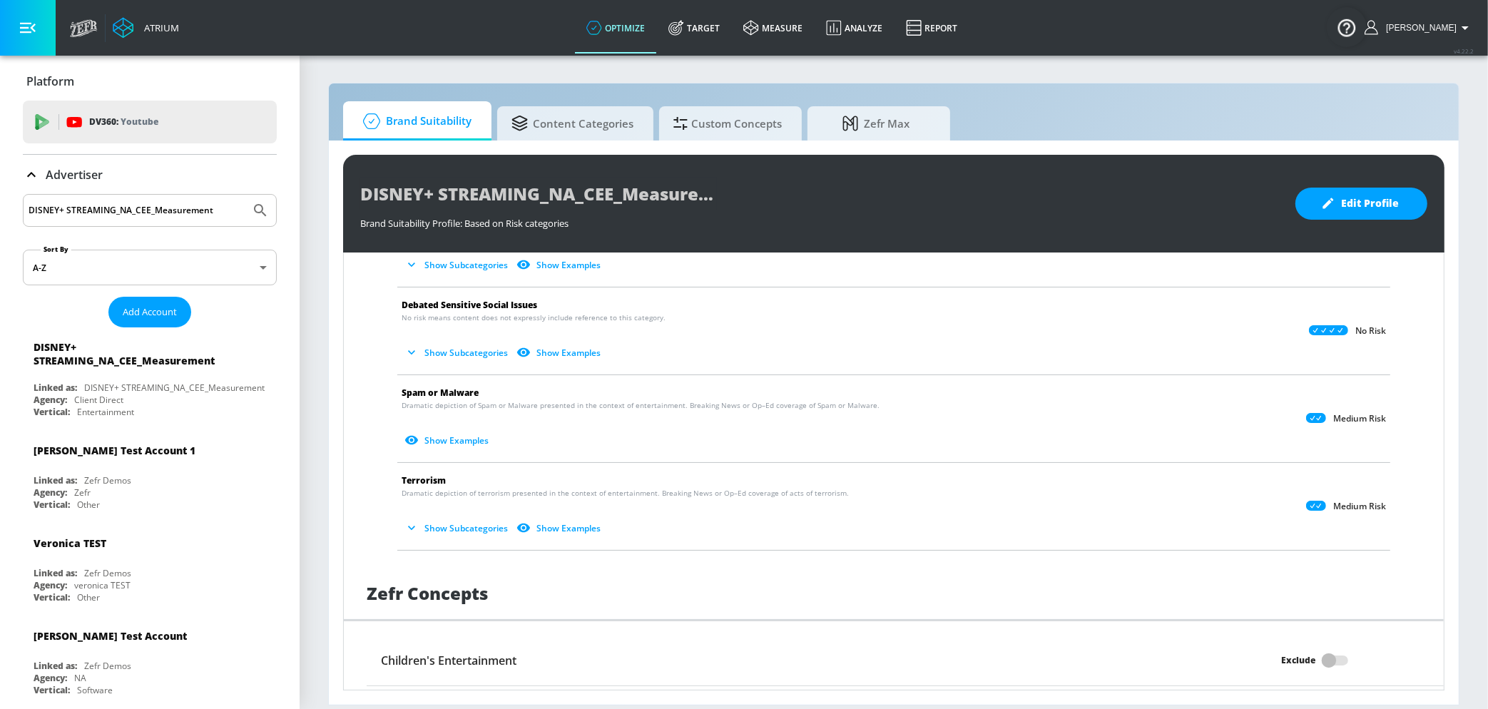
click at [220, 206] on input "DISNEY+ STREAMING_NA_CEE_Measurement" at bounding box center [137, 210] width 216 height 19
paste input "DISNEY+ STREAMING_NA_COL/CHI/PER"
click at [220, 206] on input "DISNEY+ DISNEY+ STREAMING_NA_COL/CHI/PER_Measurement" at bounding box center [137, 210] width 216 height 19
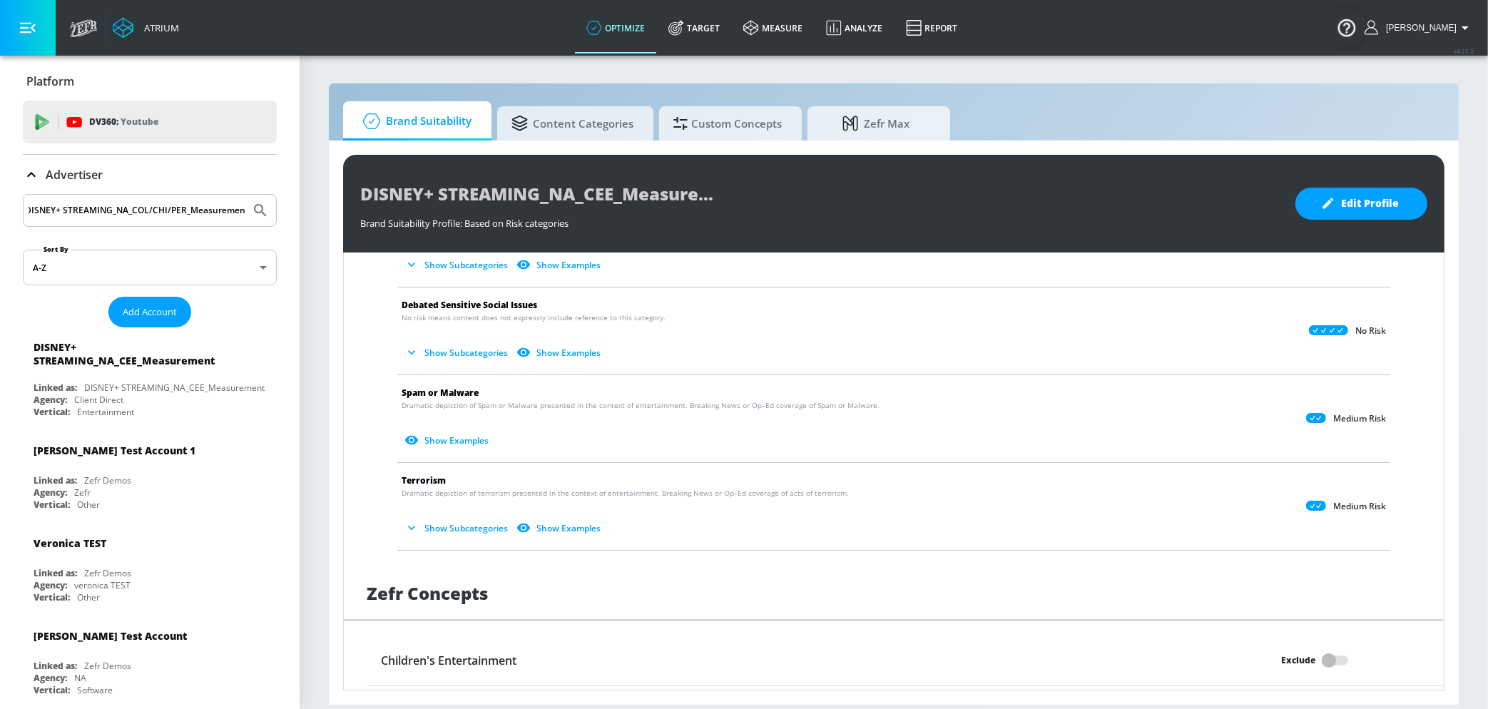
click at [220, 206] on input "DISNEY+ DISNEY+ STREAMING_NA_COL/CHI/PER_Measurement" at bounding box center [137, 210] width 216 height 19
paste input "Search by name"
click at [263, 210] on icon "Submit Search" at bounding box center [260, 210] width 17 height 17
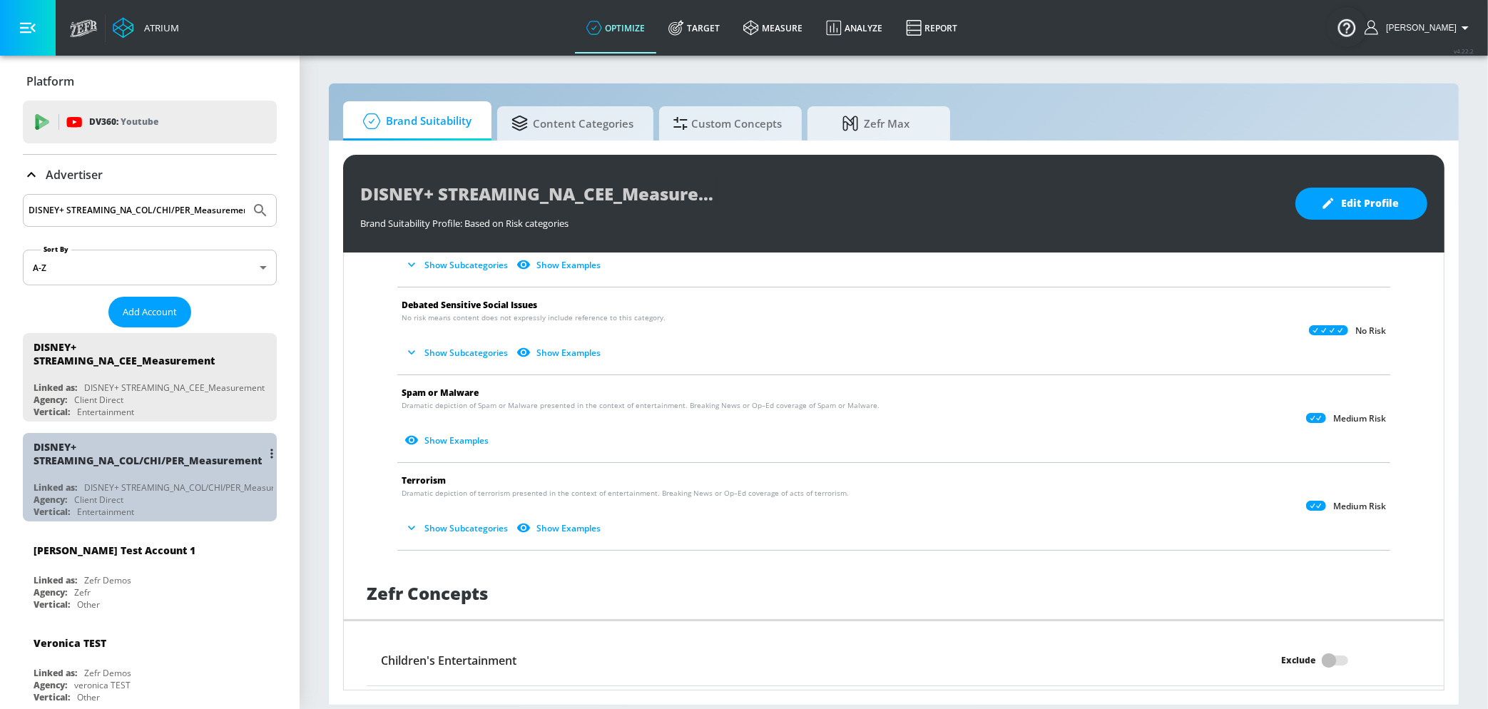
click at [186, 465] on div "DISNEY+ STREAMING_NA_COL/CHI/PER_Measurement" at bounding box center [148, 453] width 228 height 27
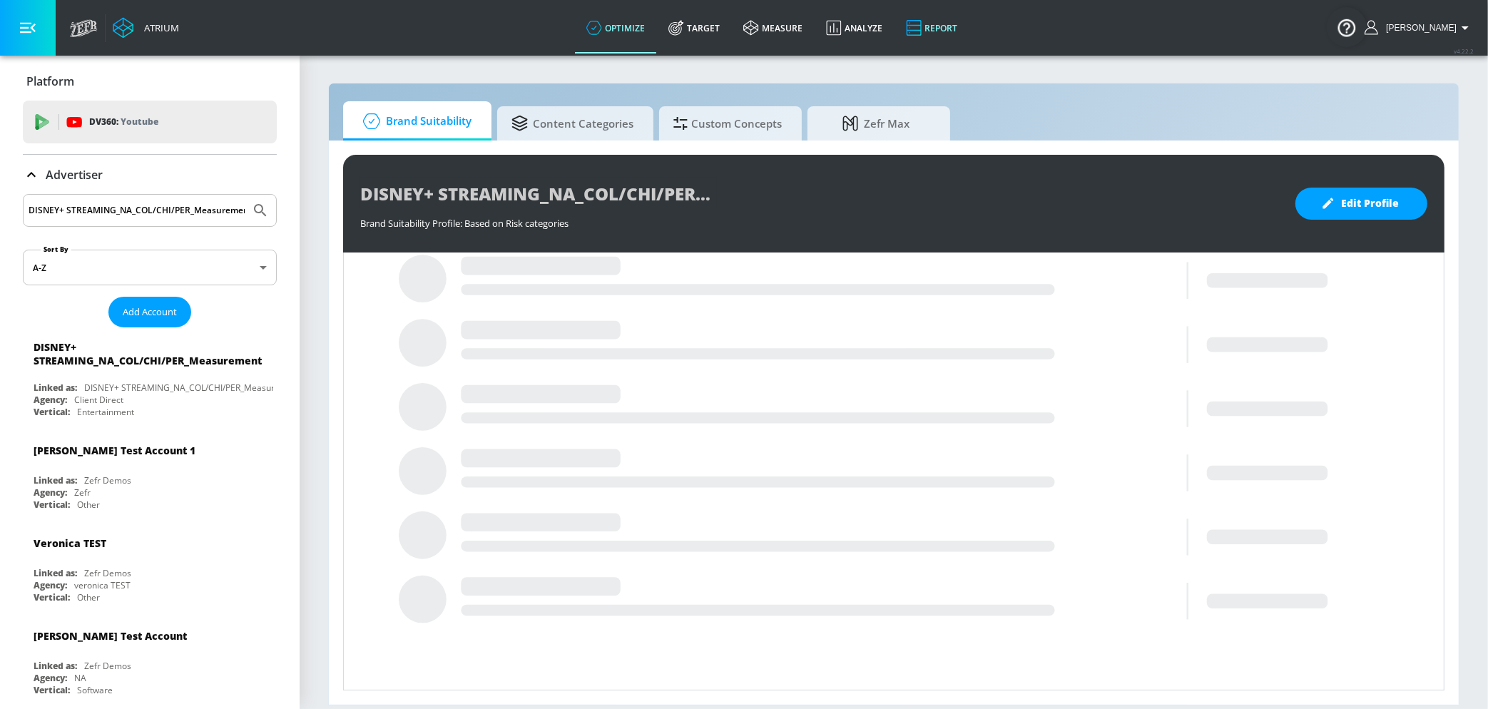
scroll to position [392, 0]
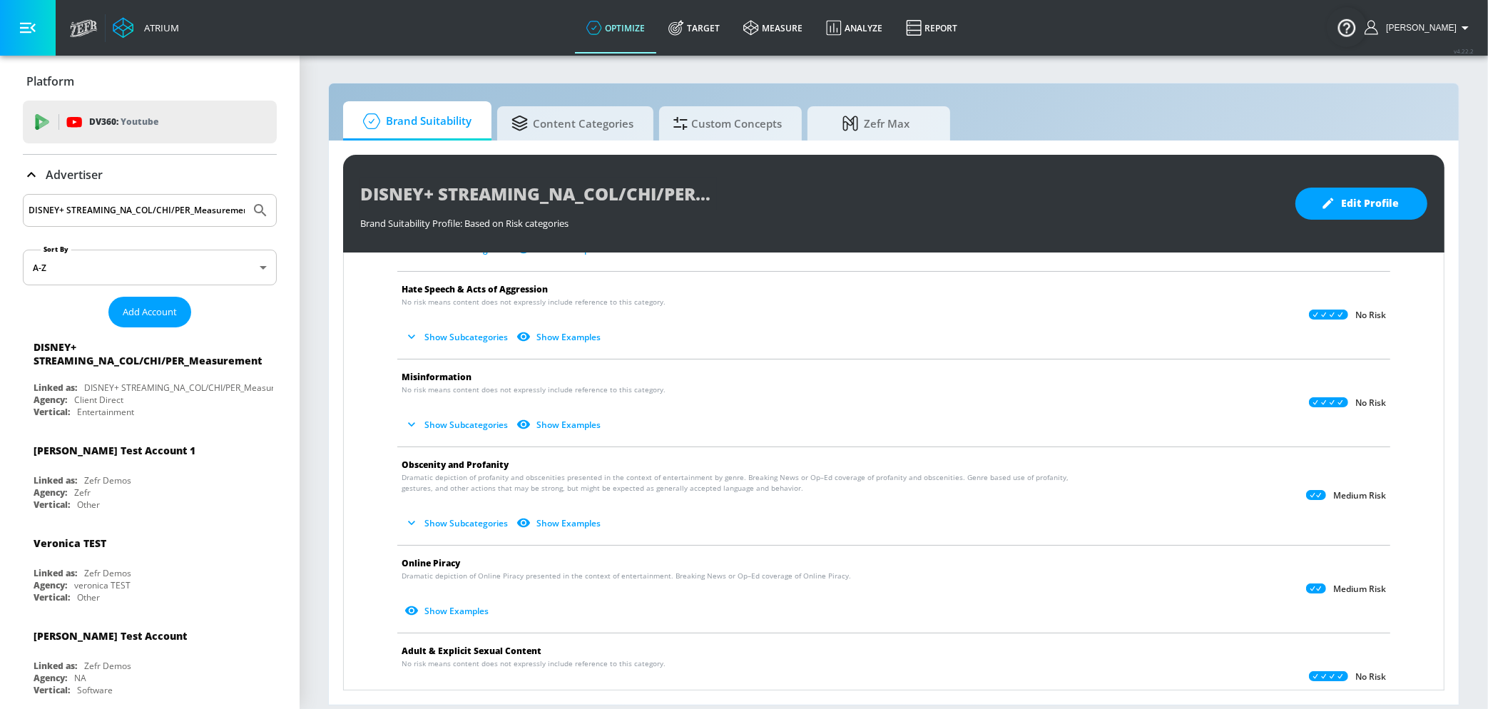
click at [178, 203] on input "DISNEY+ STREAMING_NA_COL/CHI/PER_Measurement" at bounding box center [137, 210] width 216 height 19
paste input "[GEOGRAPHIC_DATA]"
type input "DISNEY+ STREAMING_NA_Japan_Measurement"
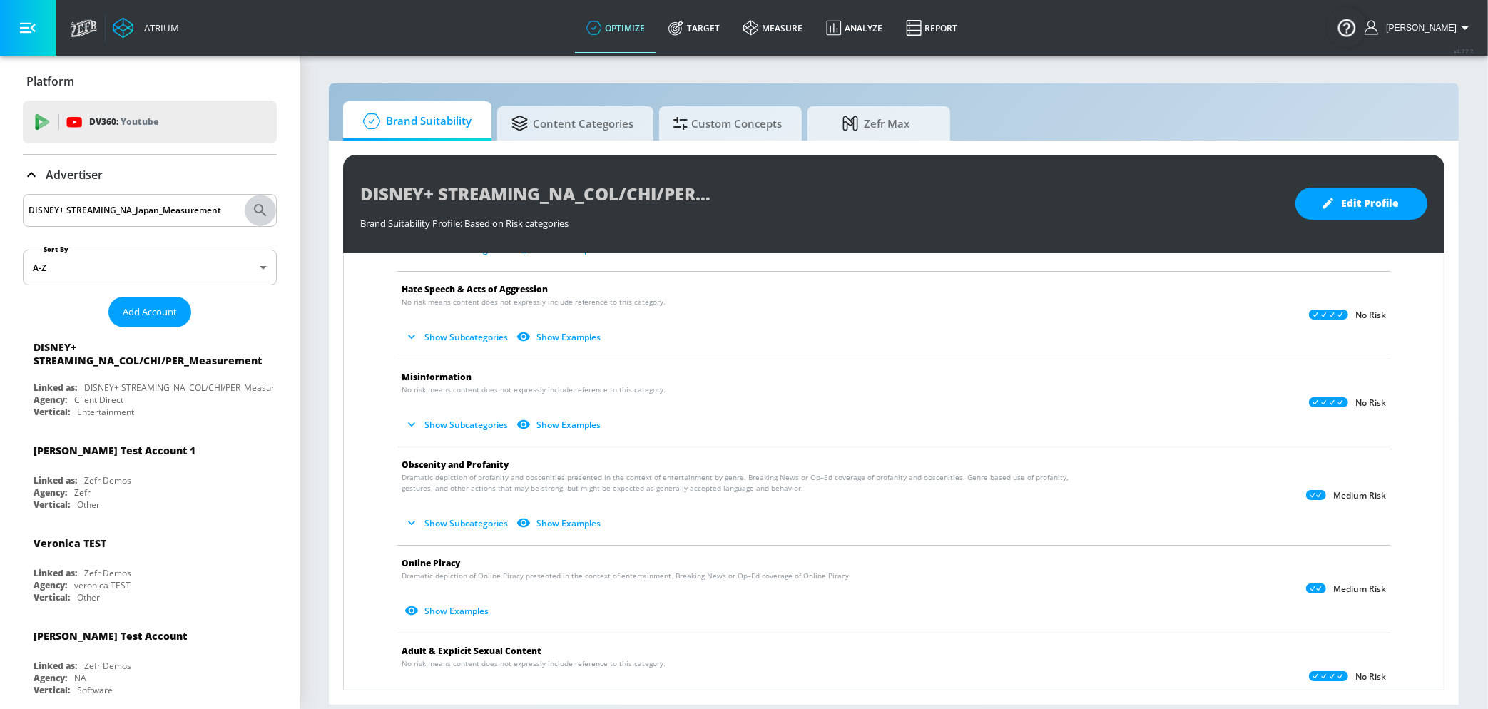
click at [247, 213] on button "Submit Search" at bounding box center [260, 210] width 31 height 31
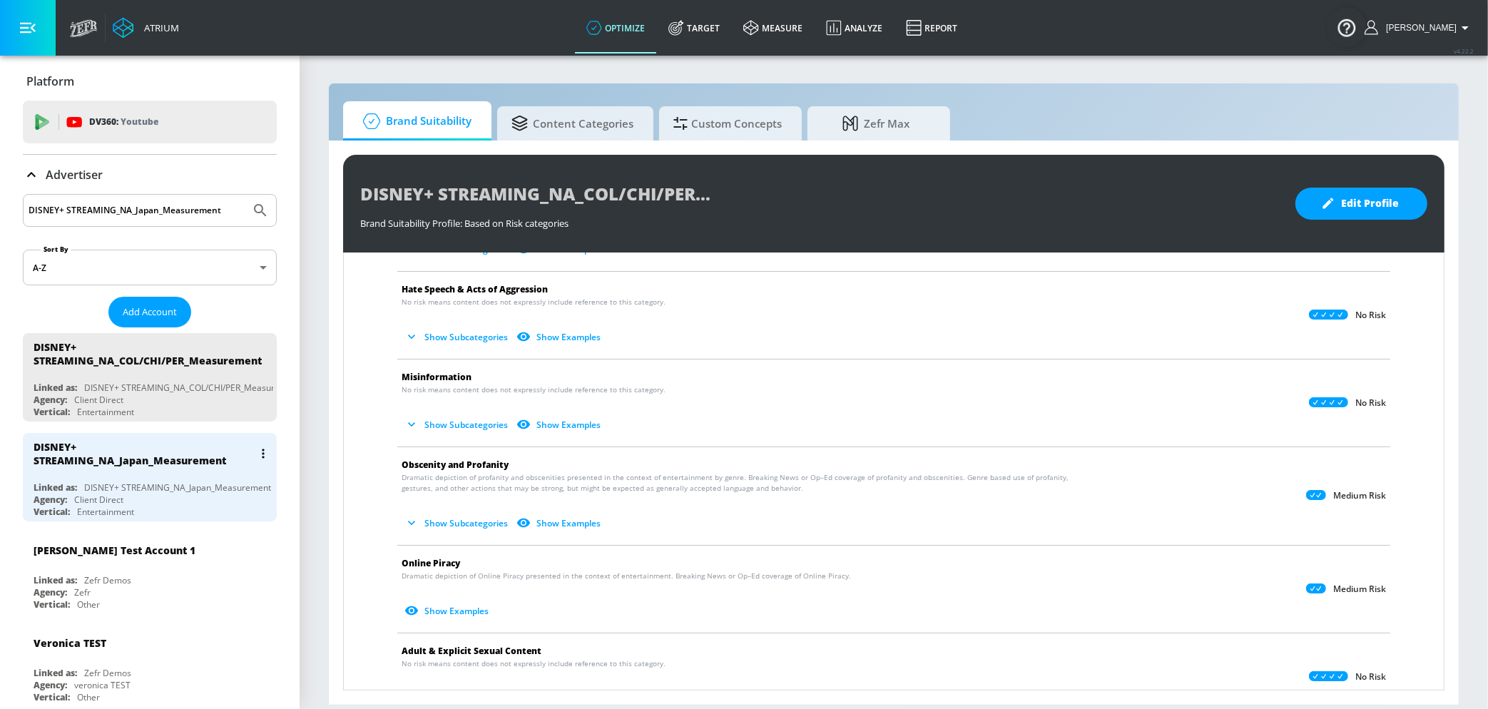
click at [181, 455] on div "DISNEY+ STREAMING_NA_Japan_Measurement" at bounding box center [144, 453] width 220 height 27
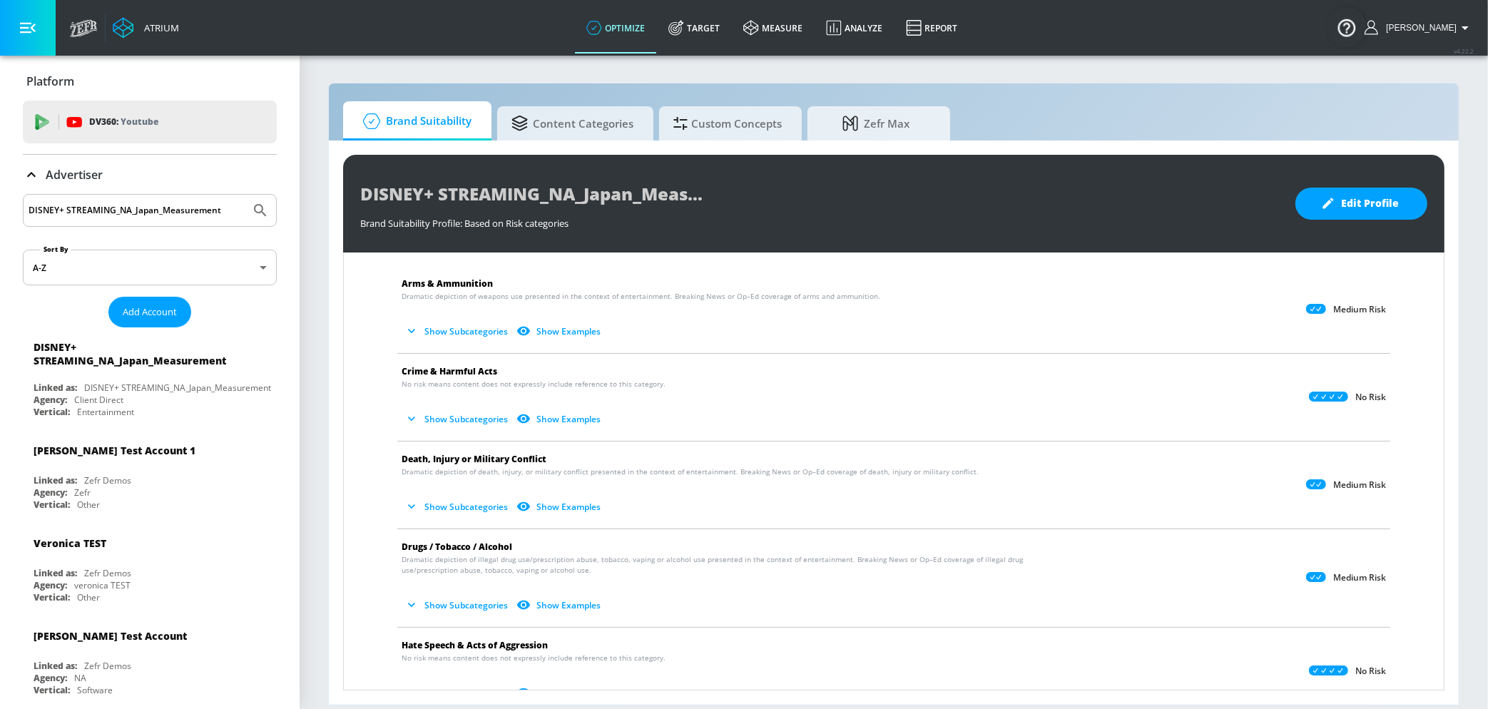
scroll to position [38, 0]
click at [214, 205] on input "DISNEY+ STREAMING_NA_Japan_Measurement" at bounding box center [137, 210] width 216 height 19
click at [253, 205] on icon "Submit Search" at bounding box center [260, 210] width 17 height 17
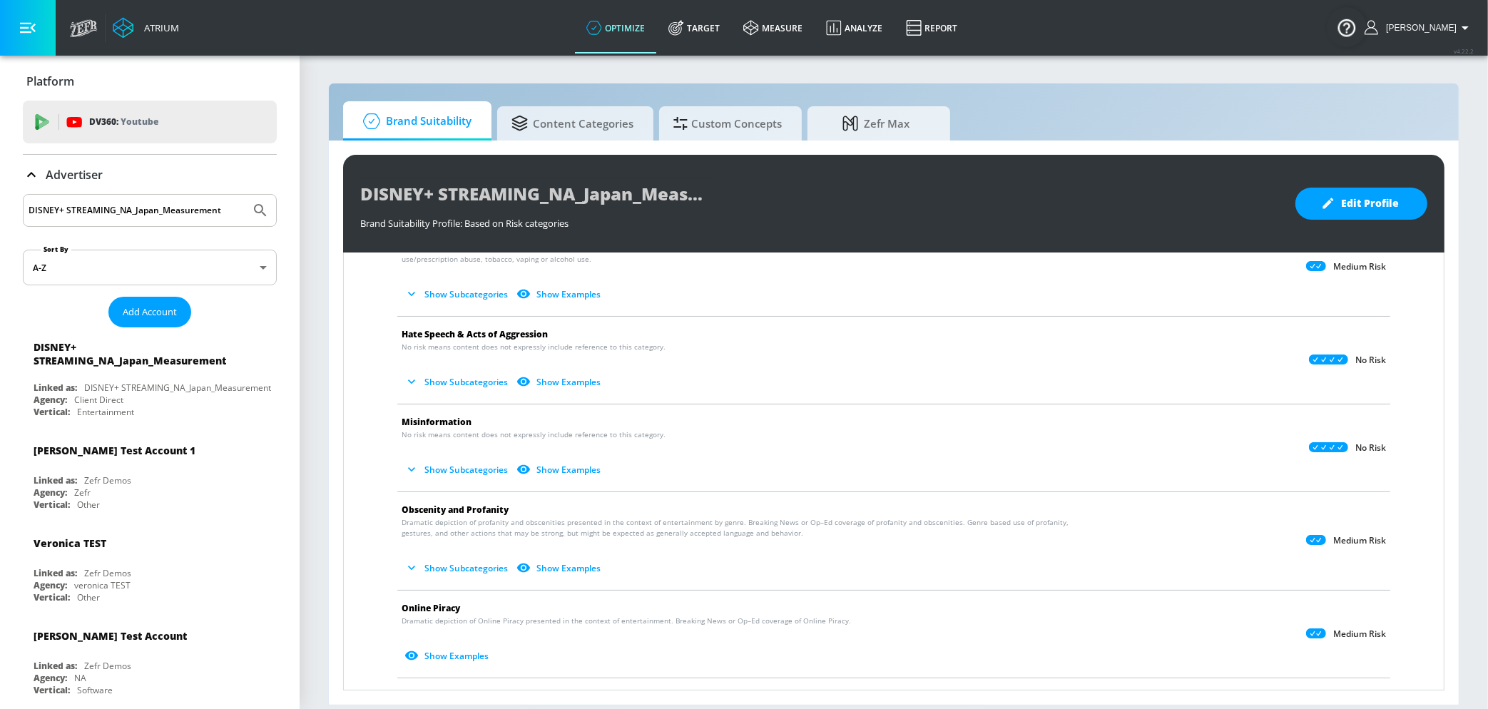
scroll to position [348, 0]
